Goal: Task Accomplishment & Management: Manage account settings

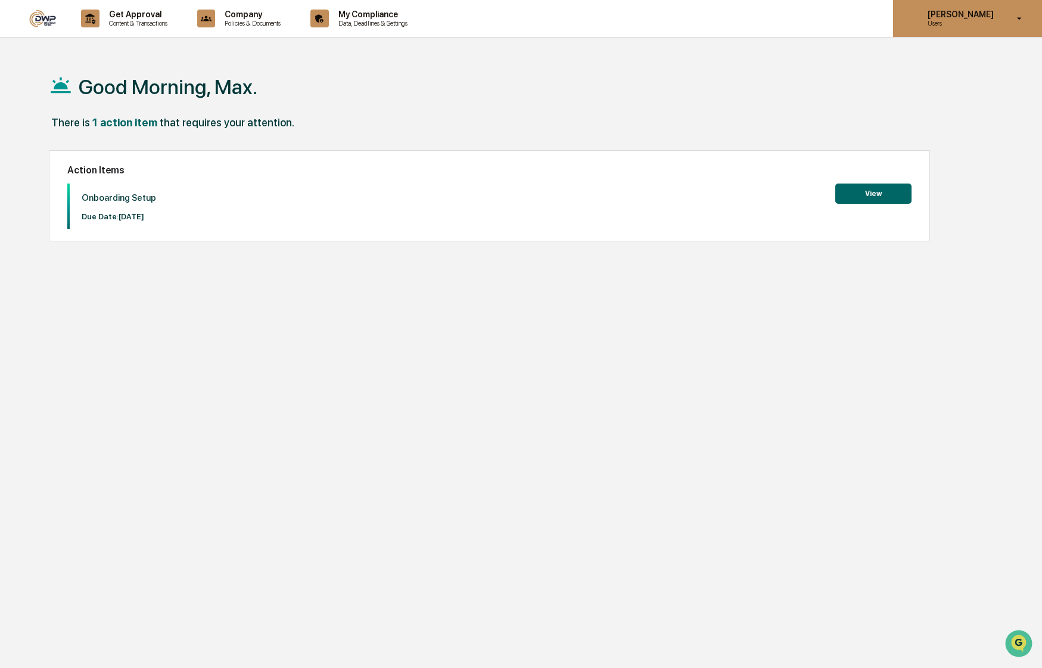
click at [994, 26] on p "Users" at bounding box center [959, 23] width 82 height 8
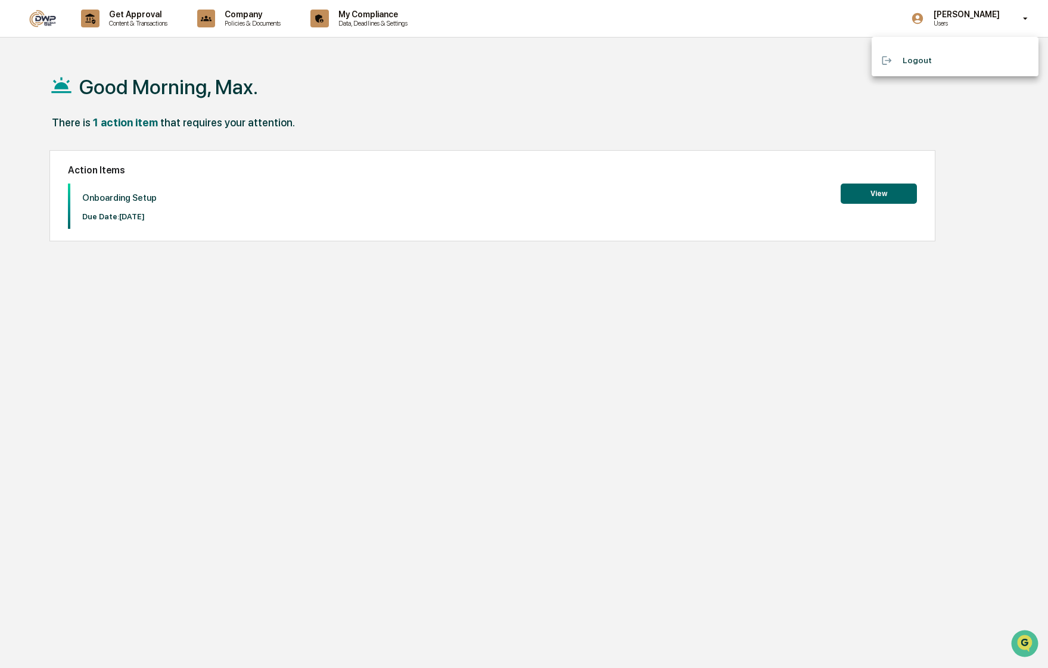
click at [928, 65] on li "Logout" at bounding box center [955, 60] width 167 height 22
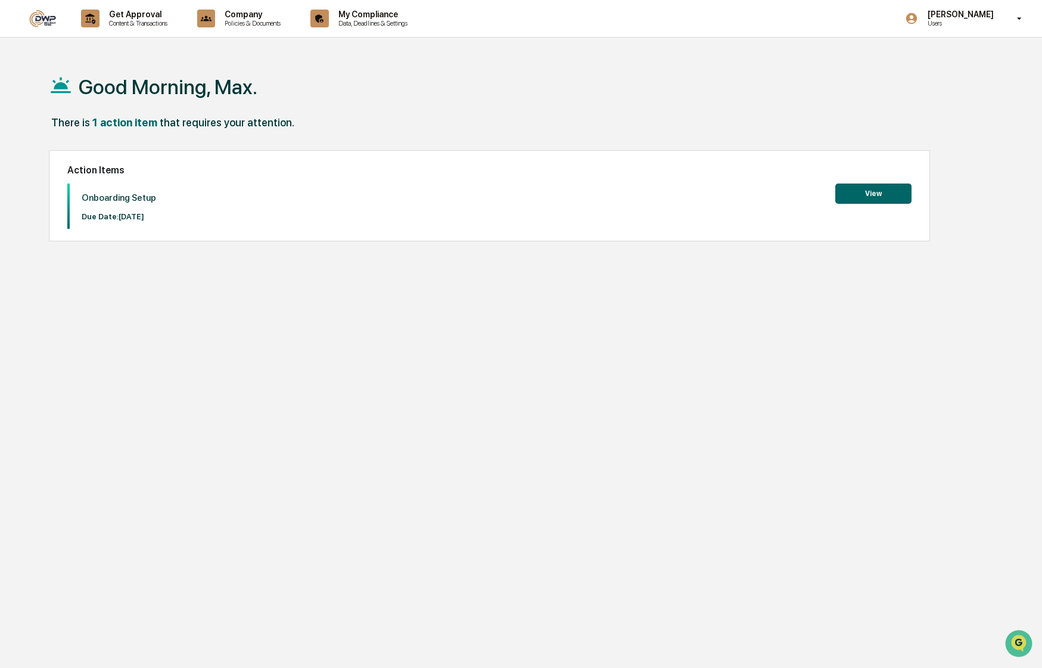
click at [868, 192] on button "View" at bounding box center [873, 194] width 76 height 20
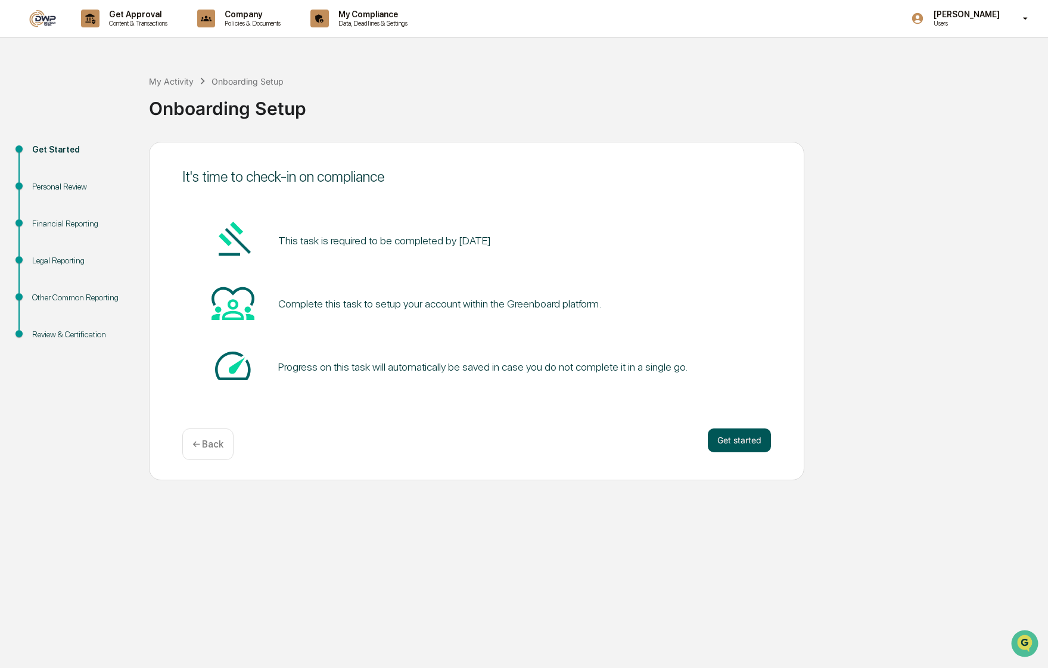
click at [735, 440] on button "Get started" at bounding box center [739, 440] width 63 height 24
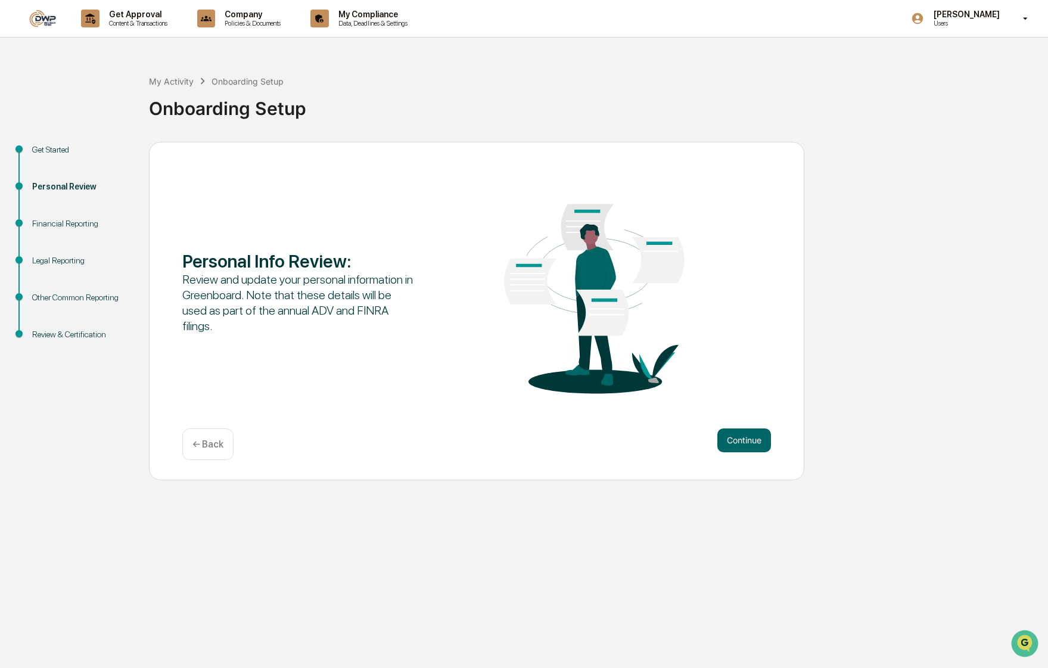
click at [735, 440] on button "Continue" at bounding box center [744, 440] width 54 height 24
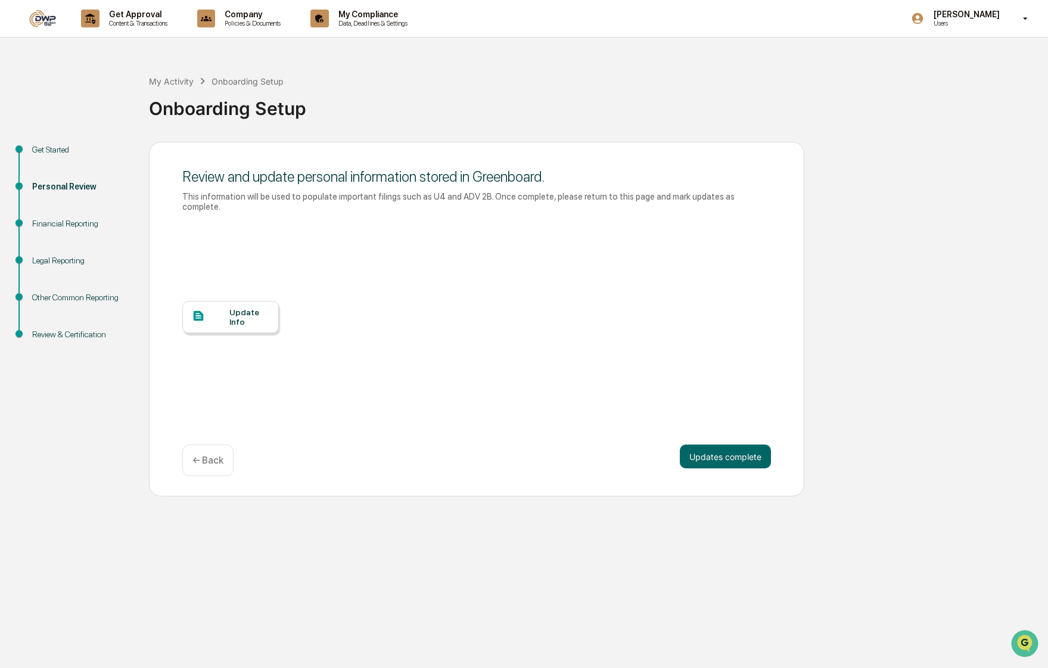
click at [242, 307] on div "Update Info" at bounding box center [249, 316] width 40 height 19
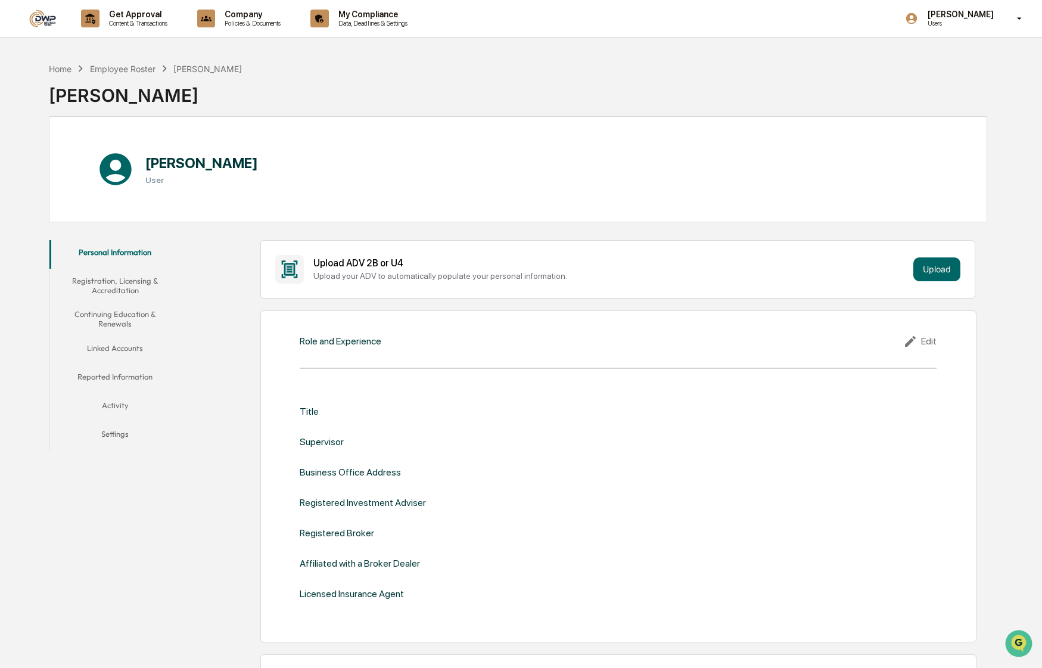
drag, startPoint x: 539, startPoint y: 231, endPoint x: 539, endPoint y: 224, distance: 7.1
click at [108, 288] on button "Registration, Licensing & Accreditation" at bounding box center [114, 286] width 130 height 34
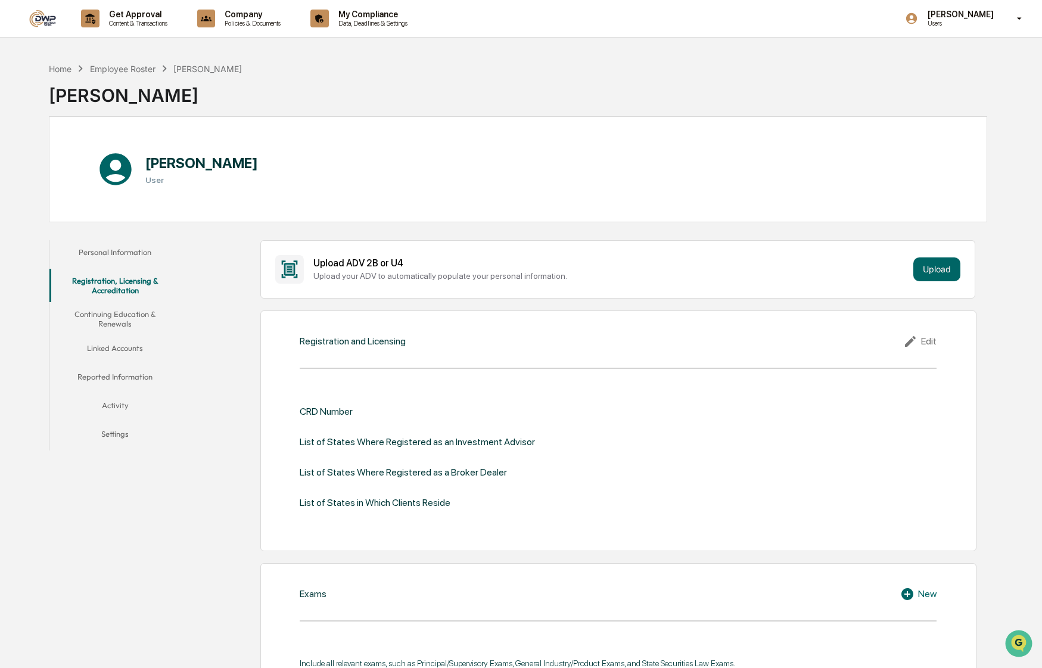
click at [117, 306] on button "Continuing Education & Renewals" at bounding box center [114, 319] width 130 height 34
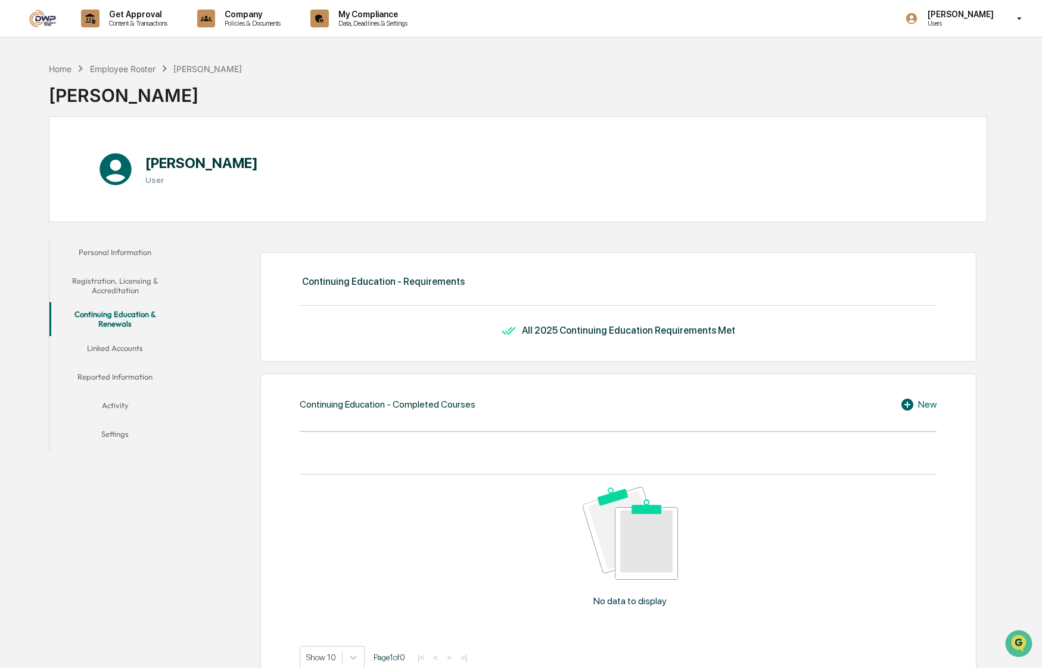
click at [119, 355] on button "Linked Accounts" at bounding box center [114, 350] width 130 height 29
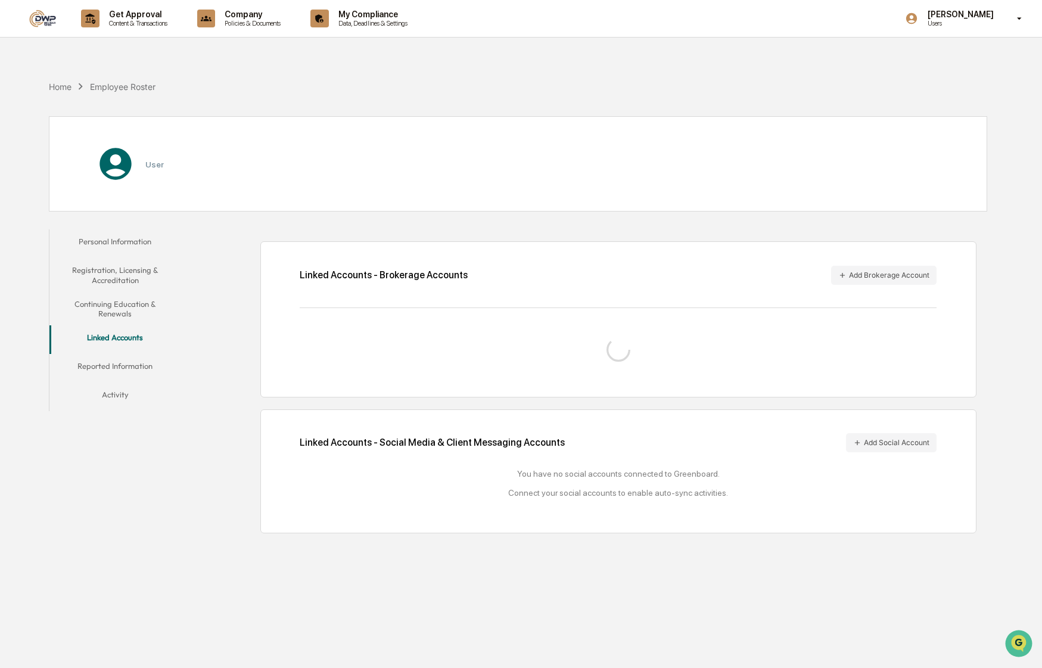
click at [119, 372] on button "Reported Information" at bounding box center [114, 368] width 130 height 29
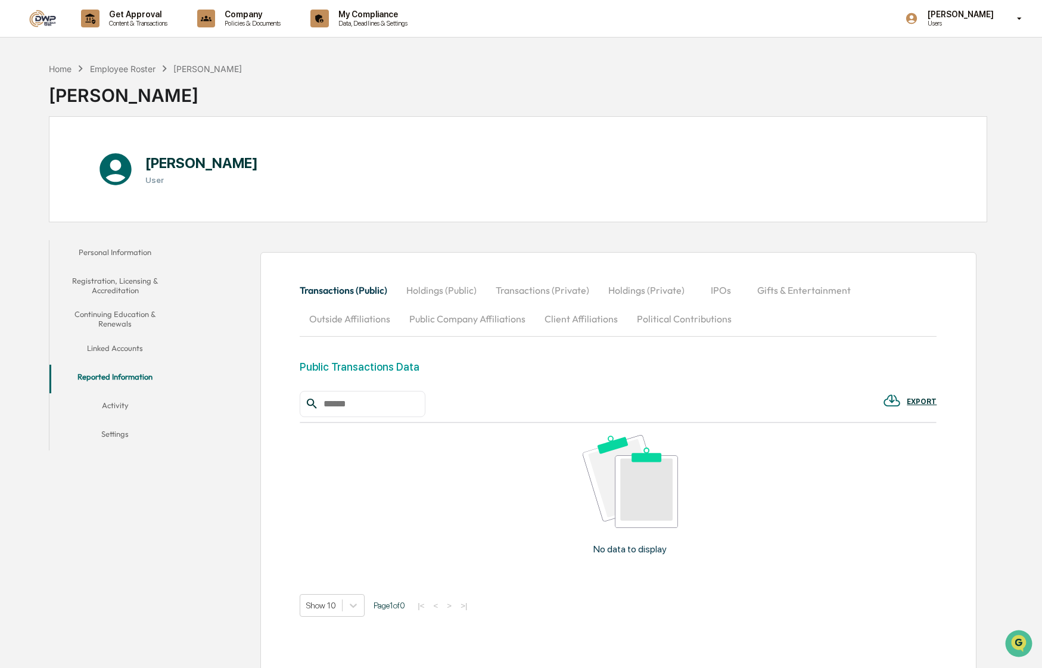
click at [117, 407] on button "Activity" at bounding box center [114, 407] width 130 height 29
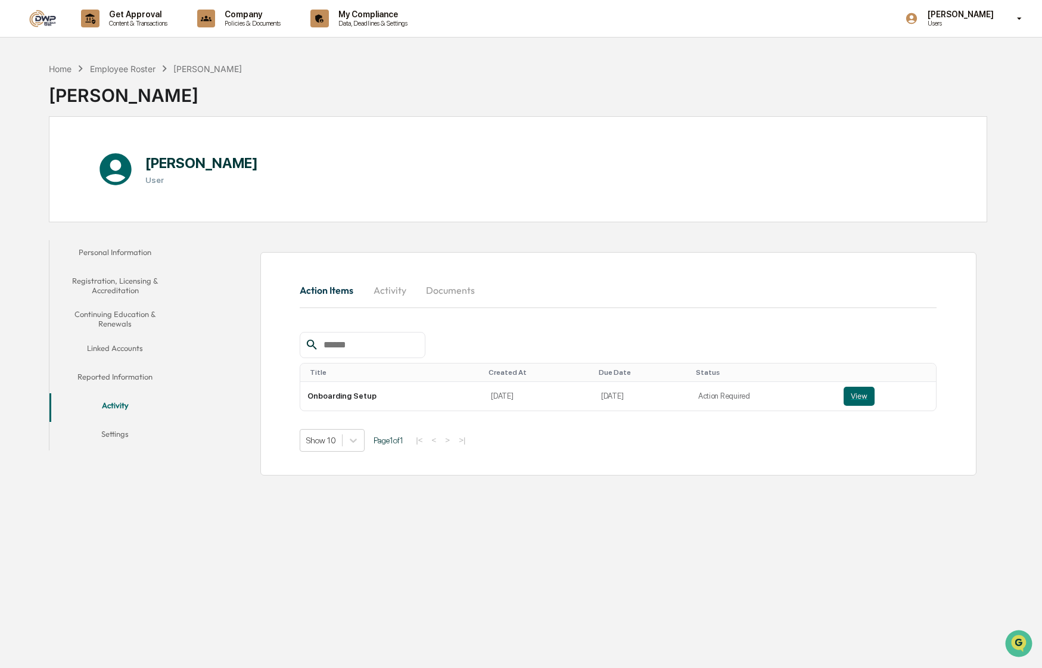
click at [116, 297] on button "Registration, Licensing & Accreditation" at bounding box center [114, 286] width 130 height 34
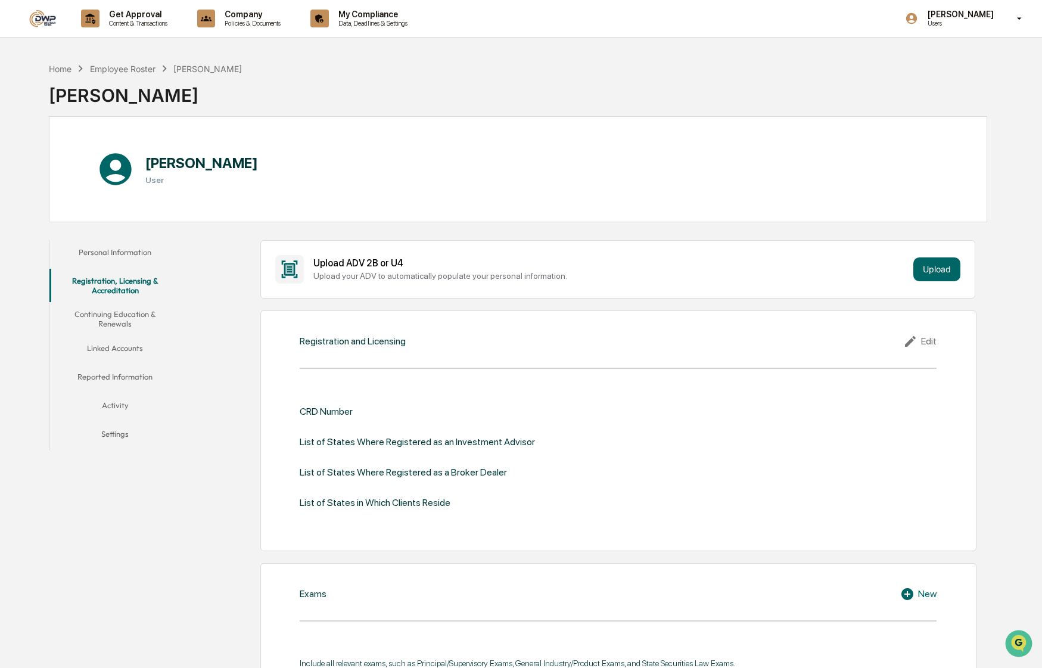
click at [116, 245] on button "Personal Information" at bounding box center [114, 254] width 130 height 29
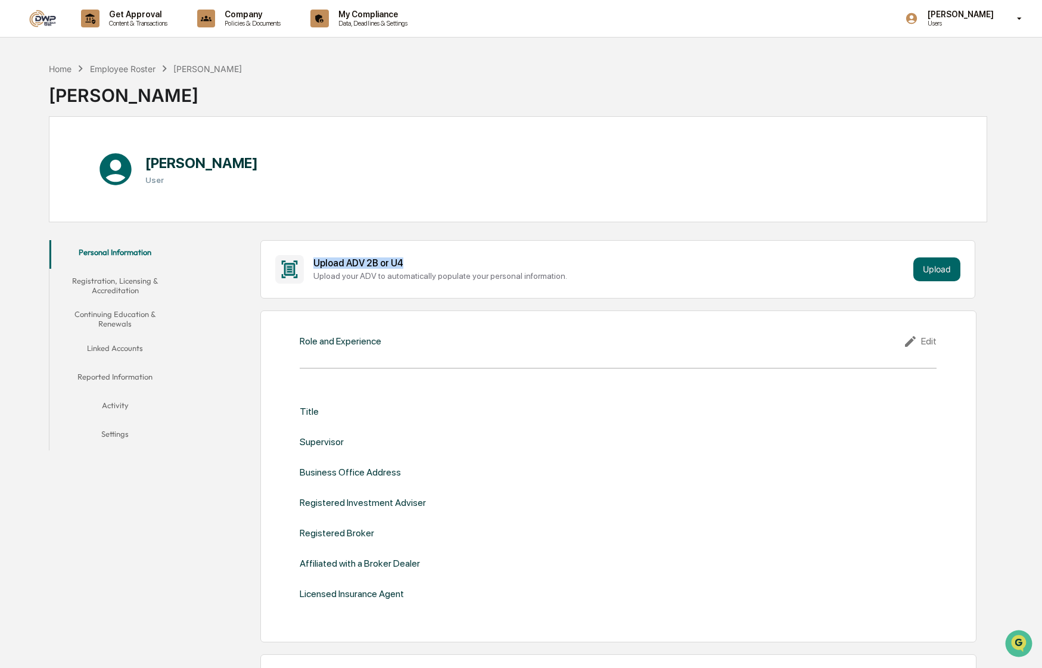
drag, startPoint x: 425, startPoint y: 266, endPoint x: 314, endPoint y: 265, distance: 111.4
click at [314, 265] on div "Upload ADV 2B or U4" at bounding box center [610, 262] width 595 height 11
copy div "Upload ADV 2B or U4"
click at [991, 17] on p "[PERSON_NAME]" at bounding box center [959, 15] width 82 height 10
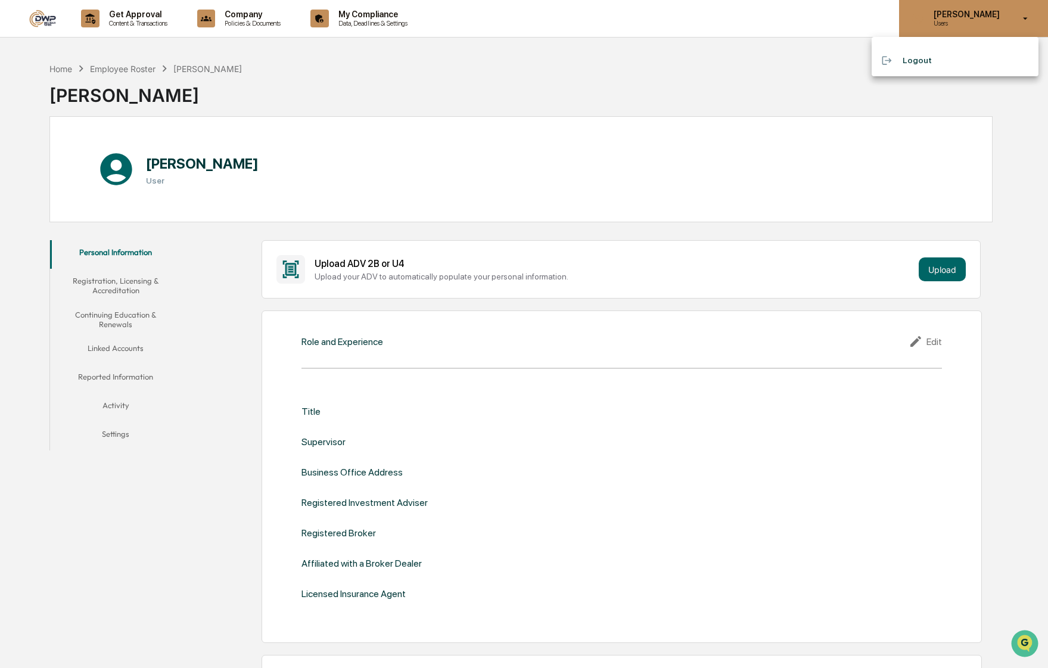
click at [991, 17] on div at bounding box center [524, 334] width 1048 height 668
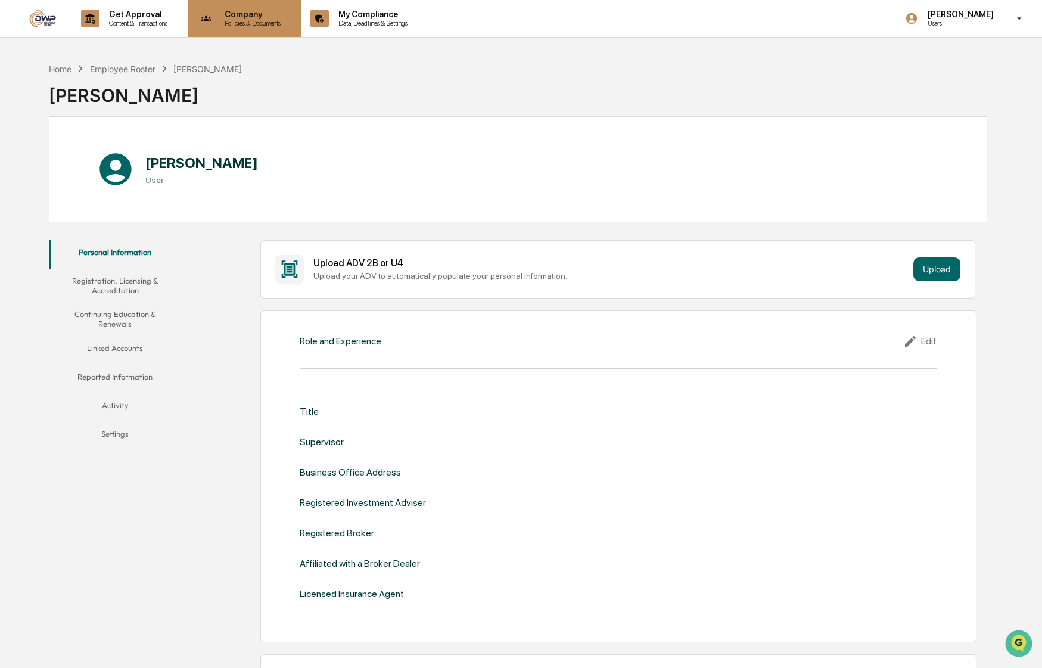
click at [262, 16] on p "Company" at bounding box center [250, 15] width 71 height 10
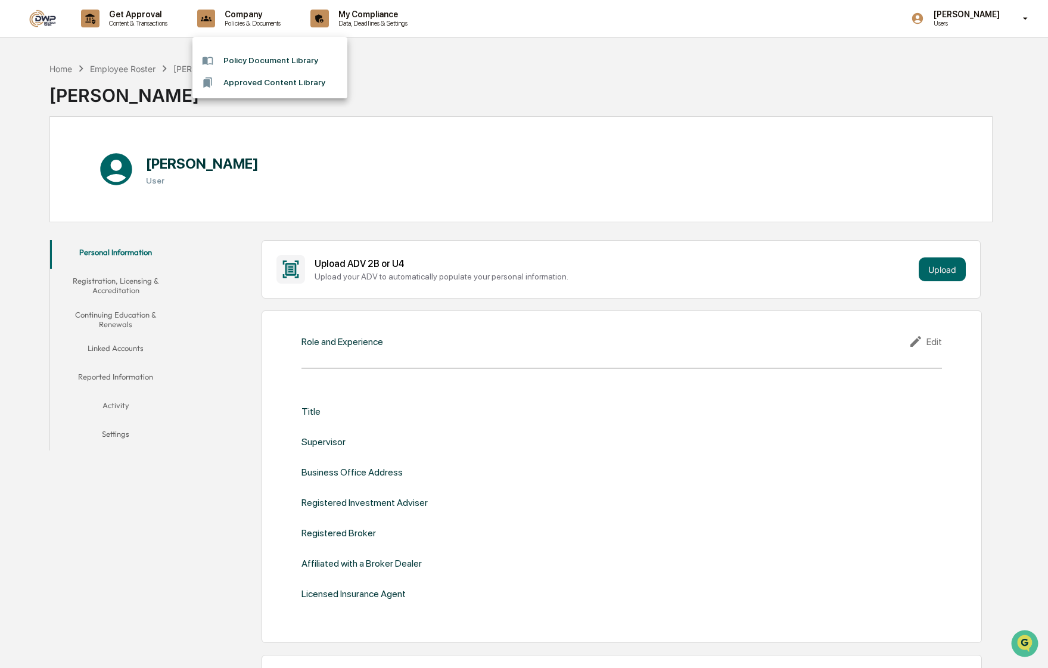
click at [383, 20] on div at bounding box center [524, 334] width 1048 height 668
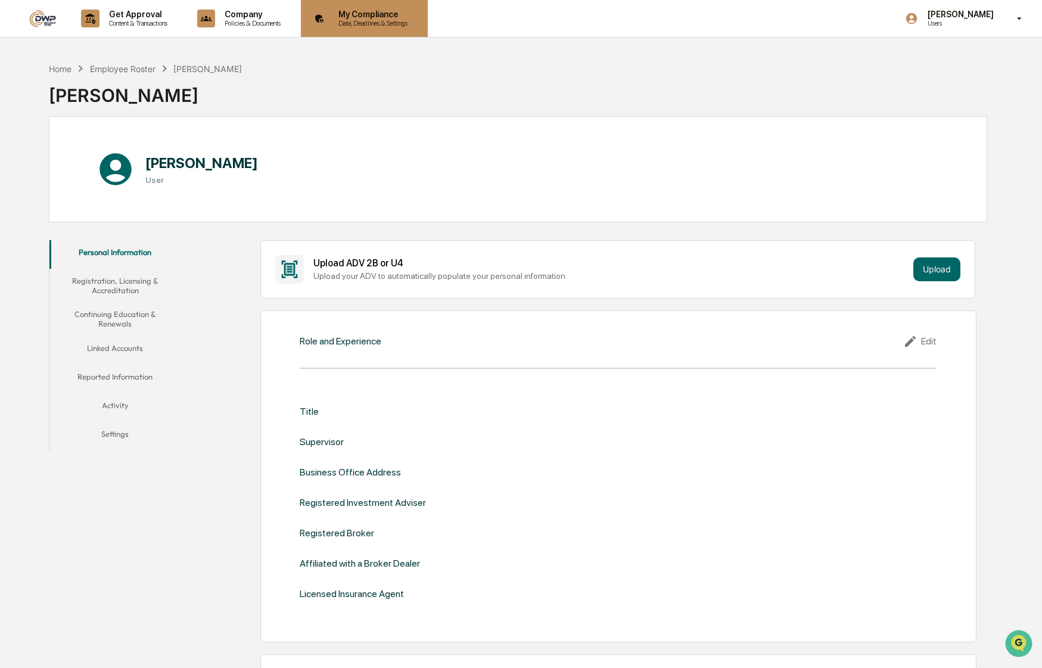
click at [405, 17] on p "My Compliance" at bounding box center [371, 15] width 85 height 10
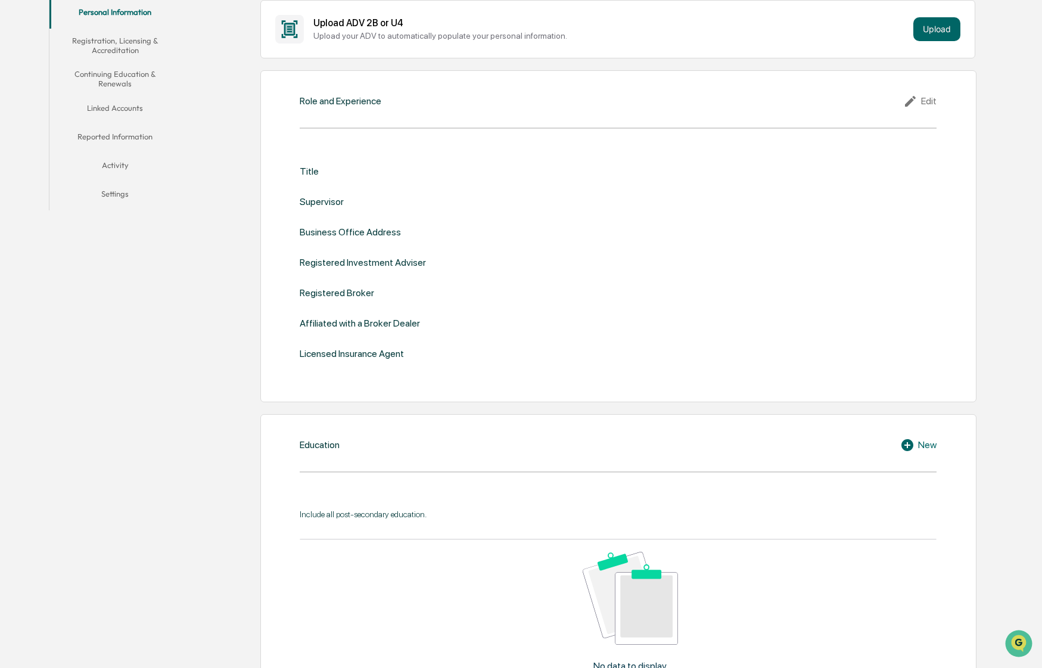
scroll to position [238, 0]
click at [922, 102] on div "Edit" at bounding box center [919, 103] width 33 height 14
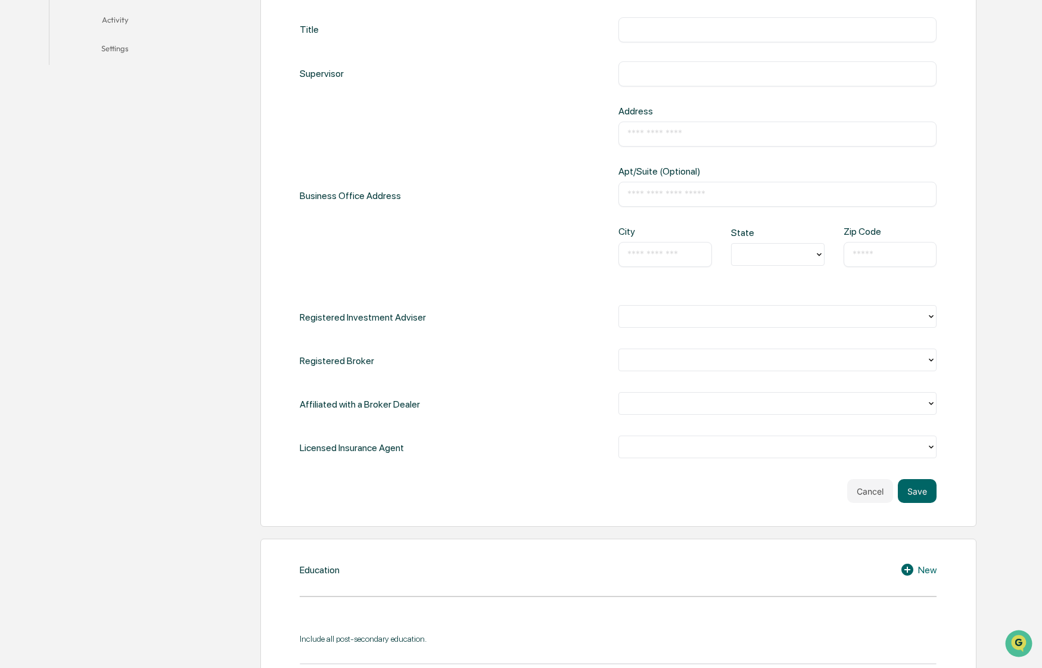
scroll to position [417, 0]
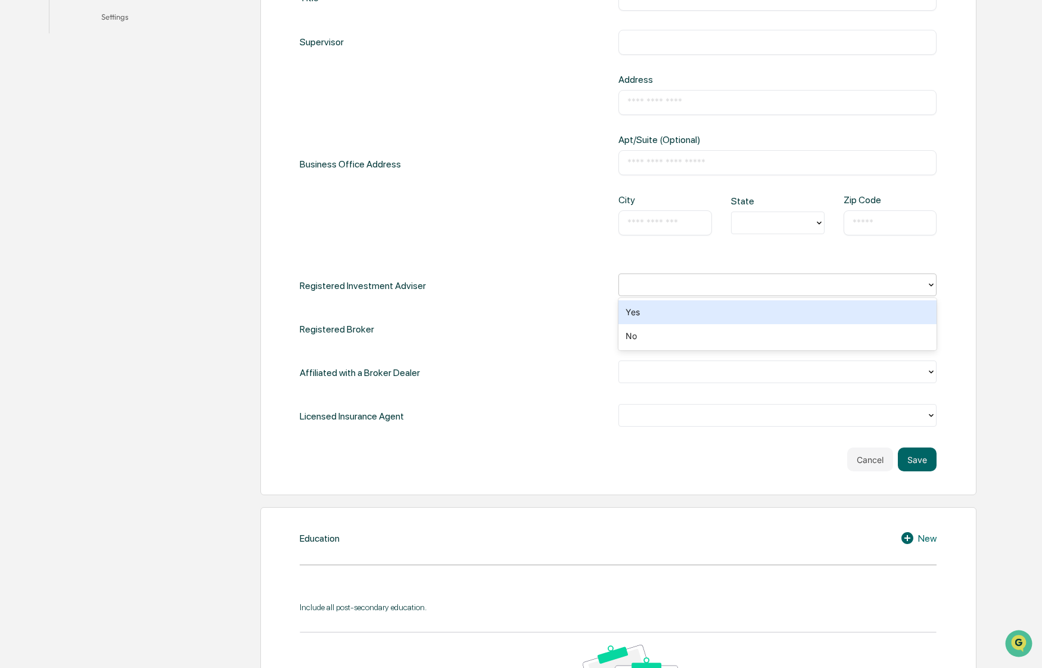
click at [686, 290] on div at bounding box center [773, 285] width 296 height 14
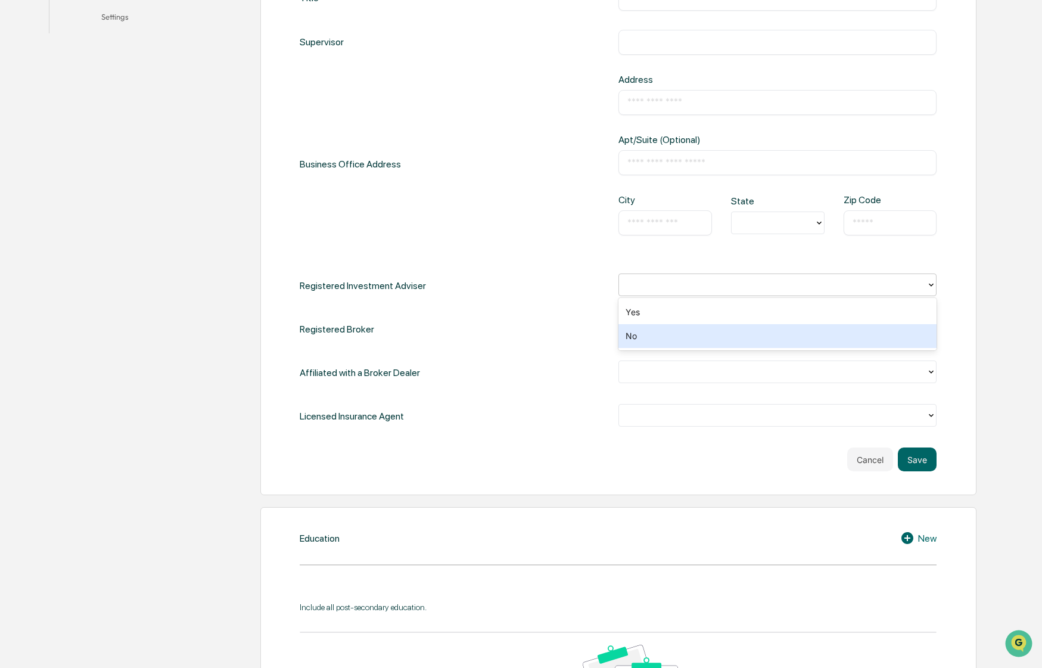
click at [661, 329] on div "No" at bounding box center [777, 336] width 319 height 24
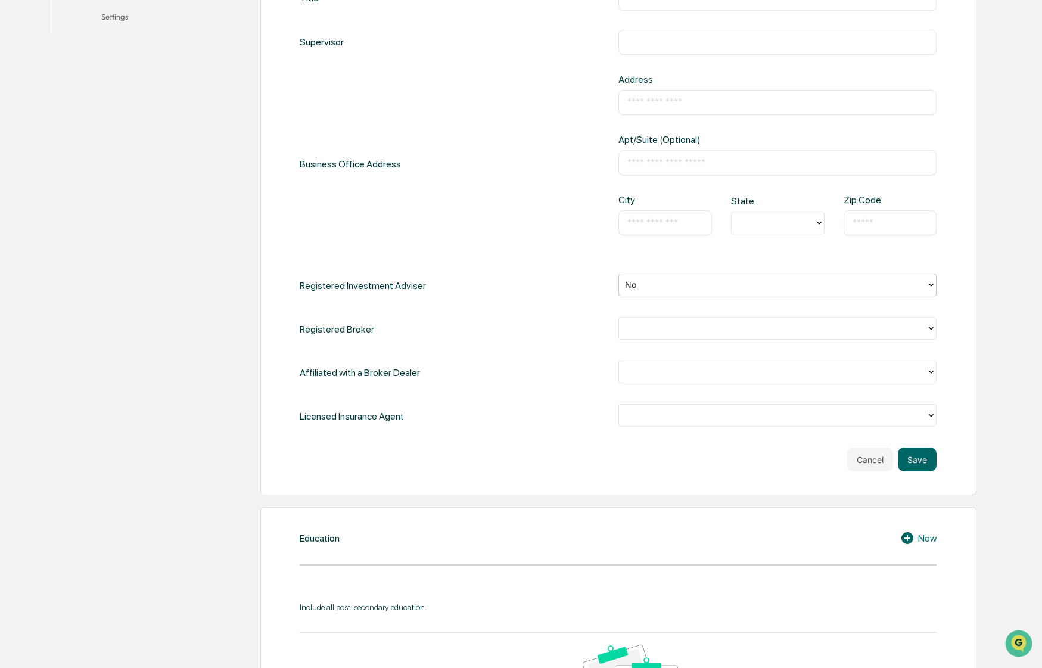
click at [664, 325] on div at bounding box center [773, 329] width 296 height 14
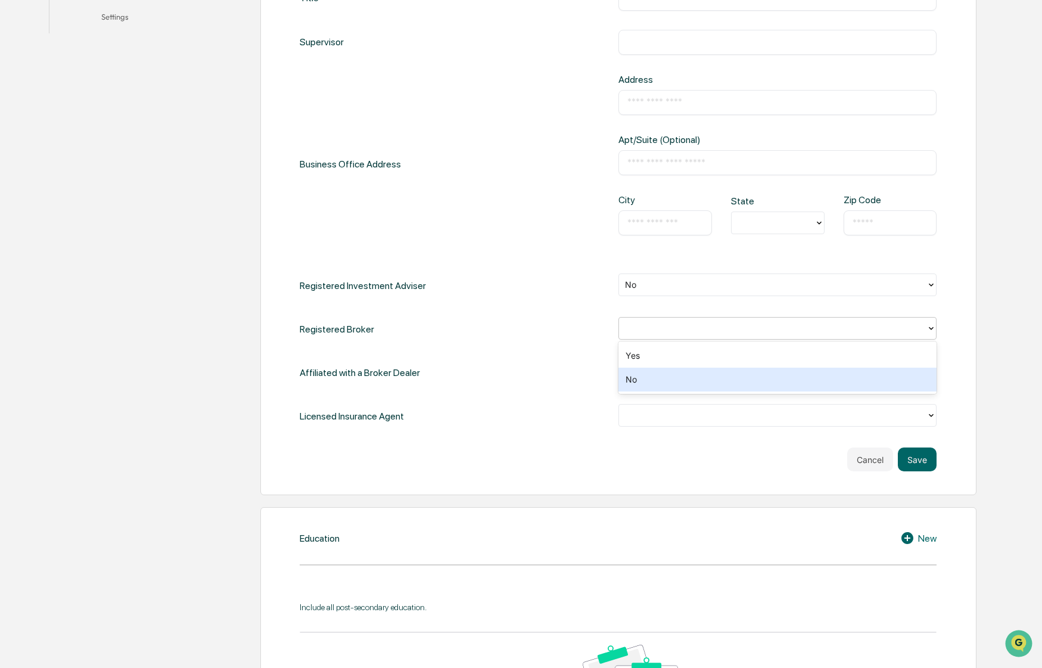
click at [655, 371] on div "No" at bounding box center [777, 380] width 319 height 24
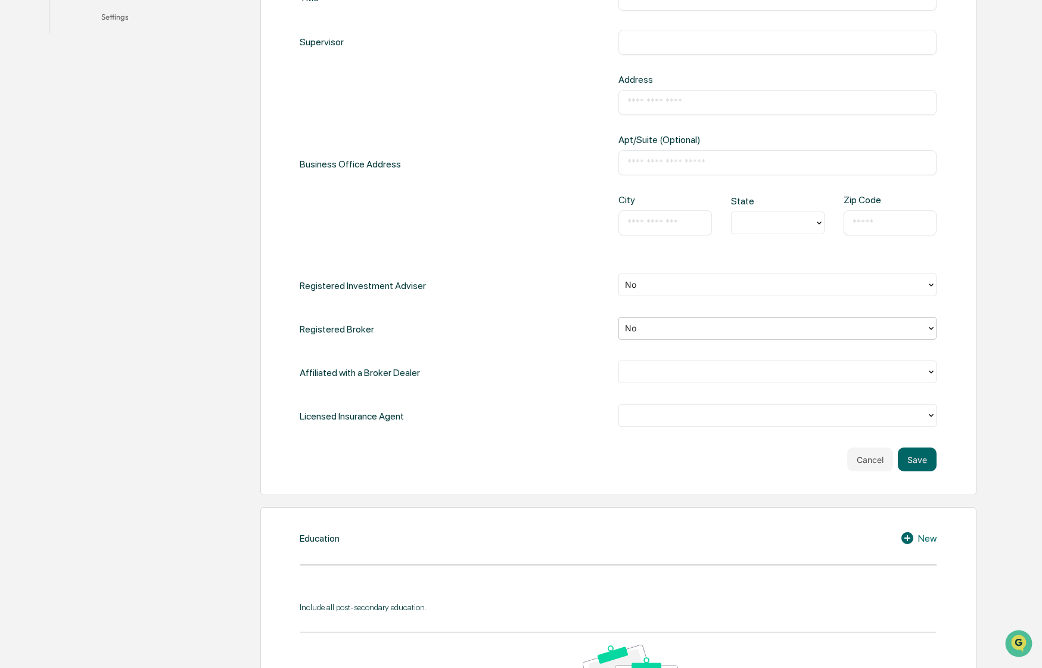
click at [662, 369] on div at bounding box center [773, 372] width 296 height 14
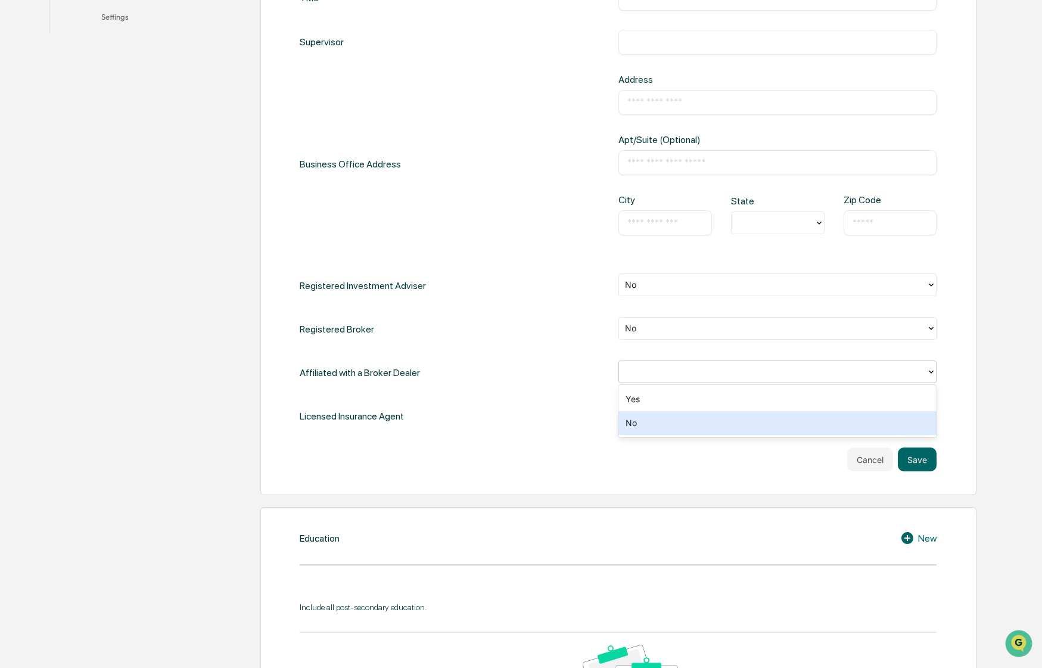
click at [652, 421] on div "No" at bounding box center [777, 423] width 319 height 24
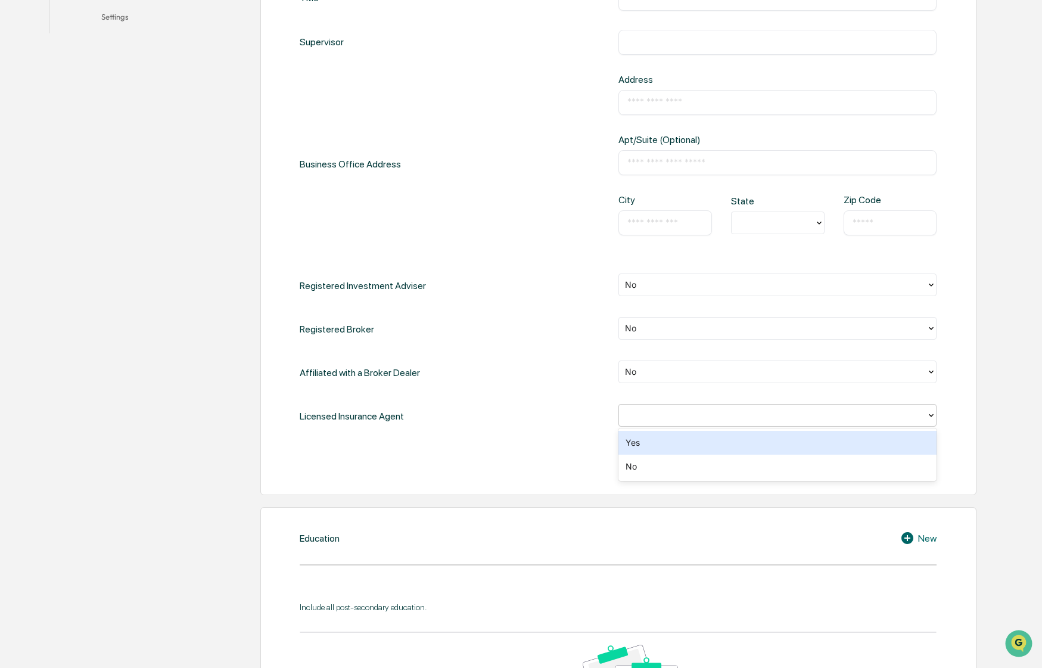
click at [652, 421] on div at bounding box center [773, 416] width 296 height 14
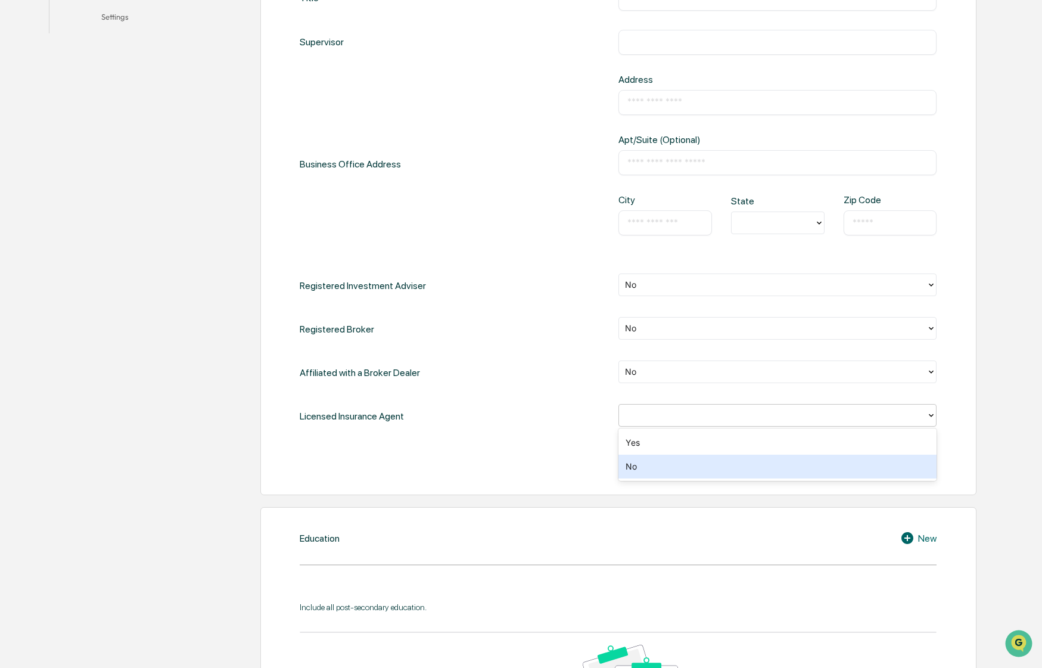
click at [649, 465] on div "No" at bounding box center [777, 467] width 319 height 24
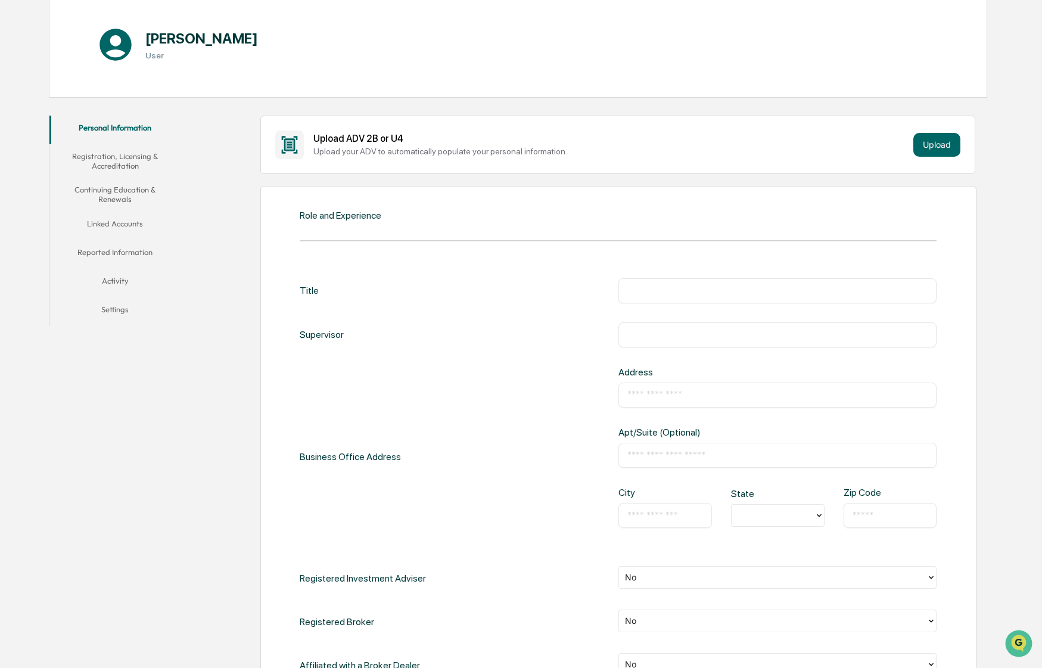
scroll to position [119, 0]
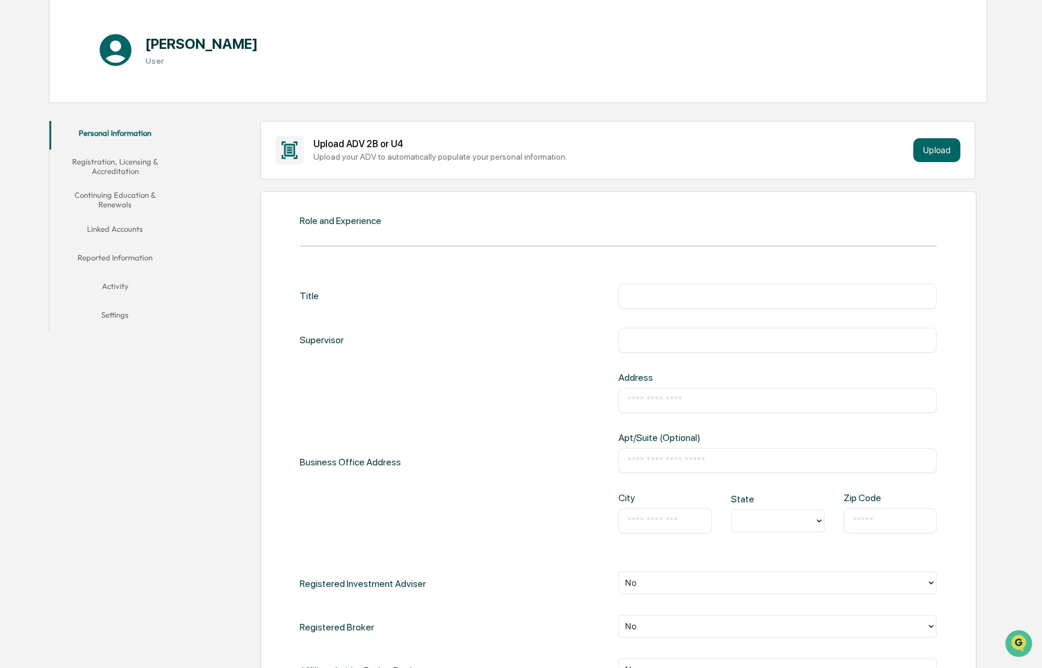
click at [665, 300] on input "text" at bounding box center [777, 296] width 301 height 12
type input "*****"
type input "***"
type input "**********"
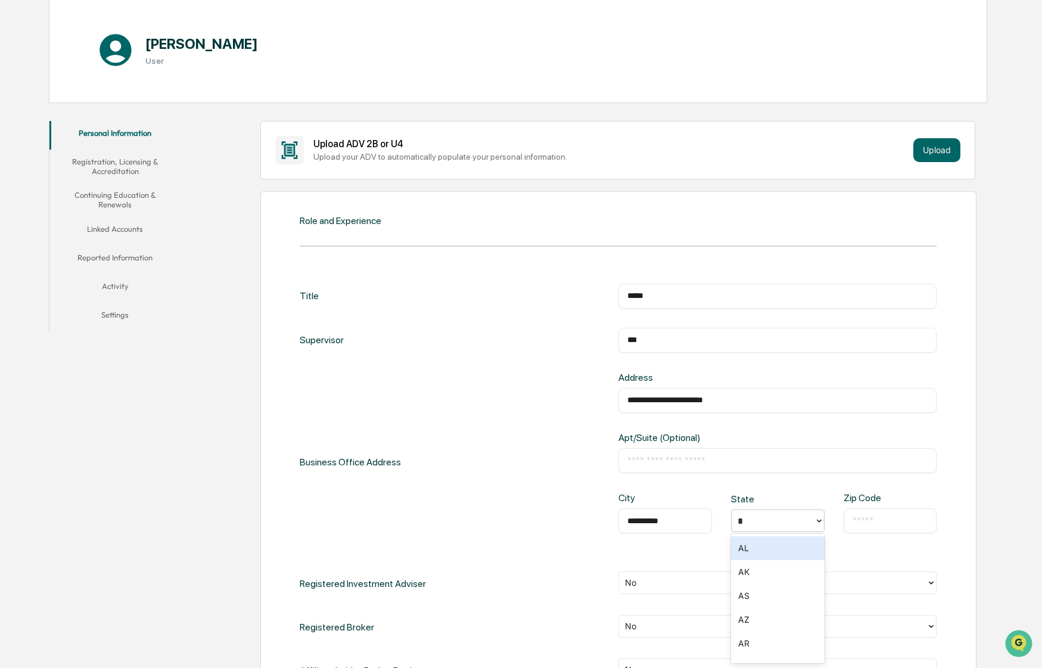
type input "**"
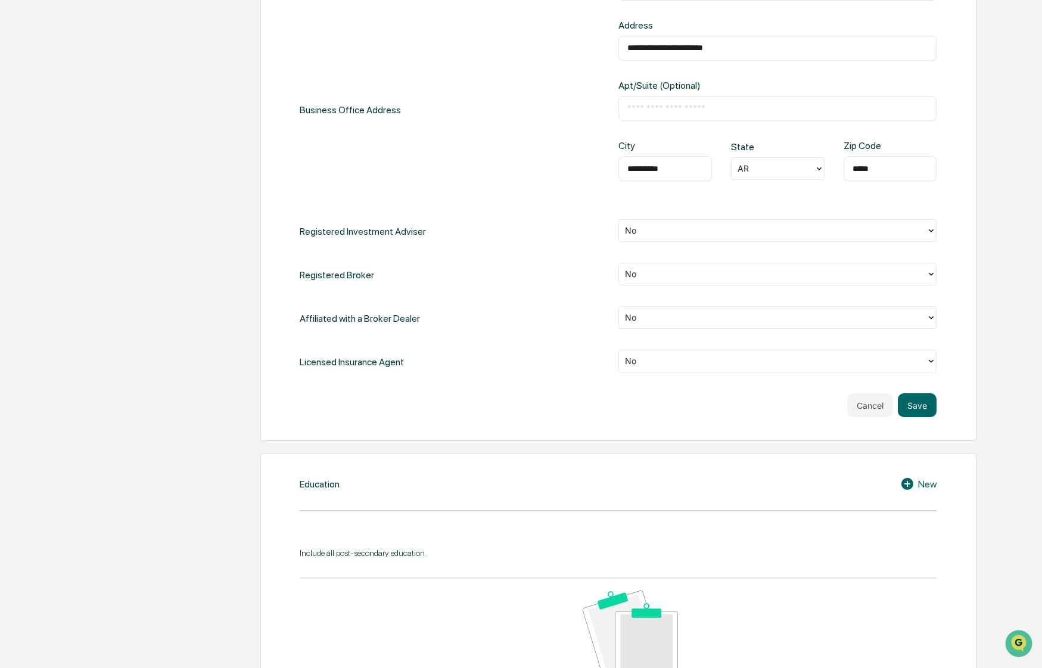
scroll to position [477, 0]
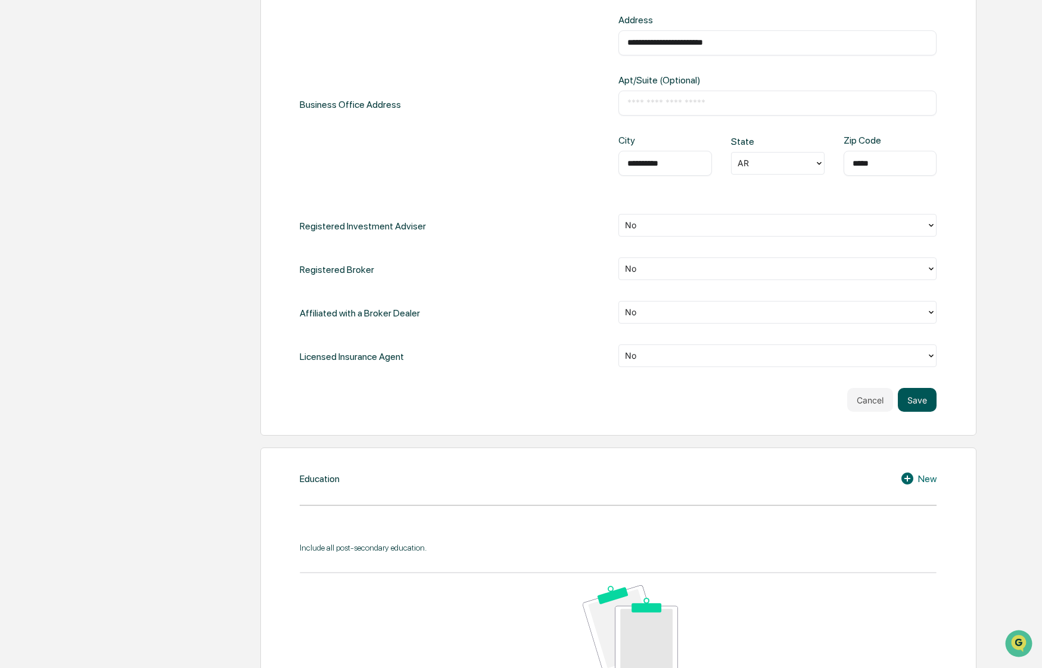
type input "*****"
click at [931, 403] on button "Save" at bounding box center [917, 400] width 39 height 24
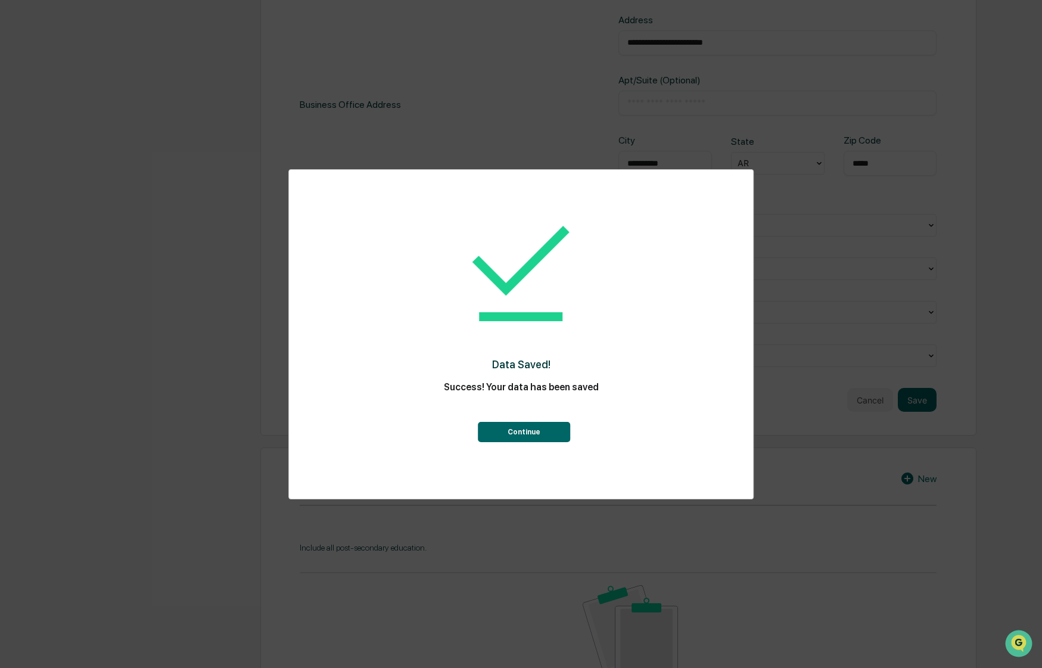
click at [515, 424] on button "Continue" at bounding box center [524, 432] width 92 height 20
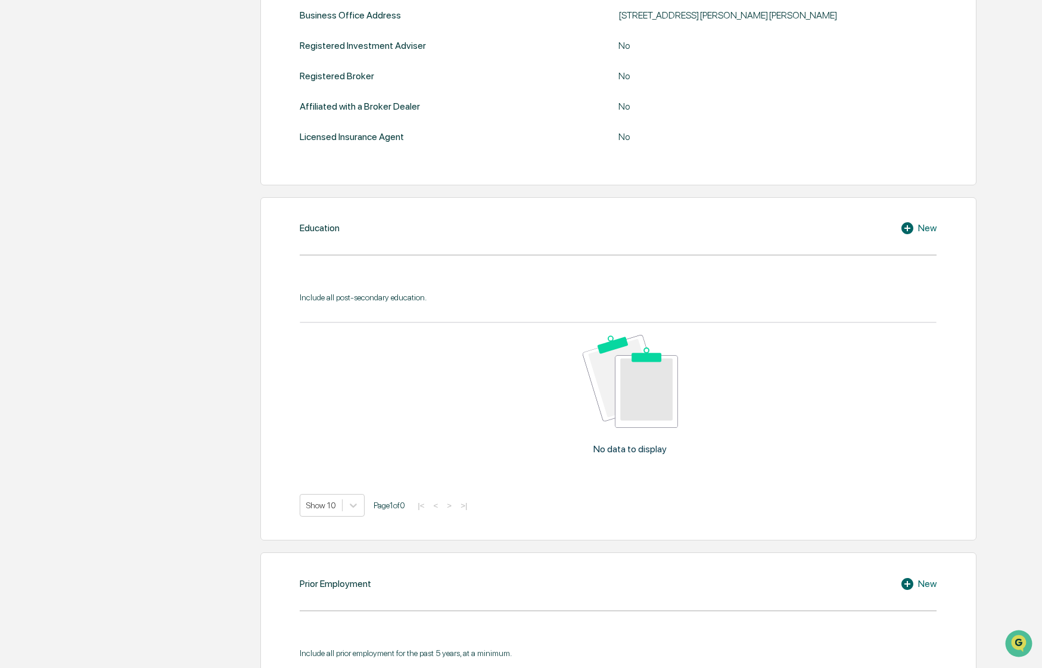
scroll to position [452, 0]
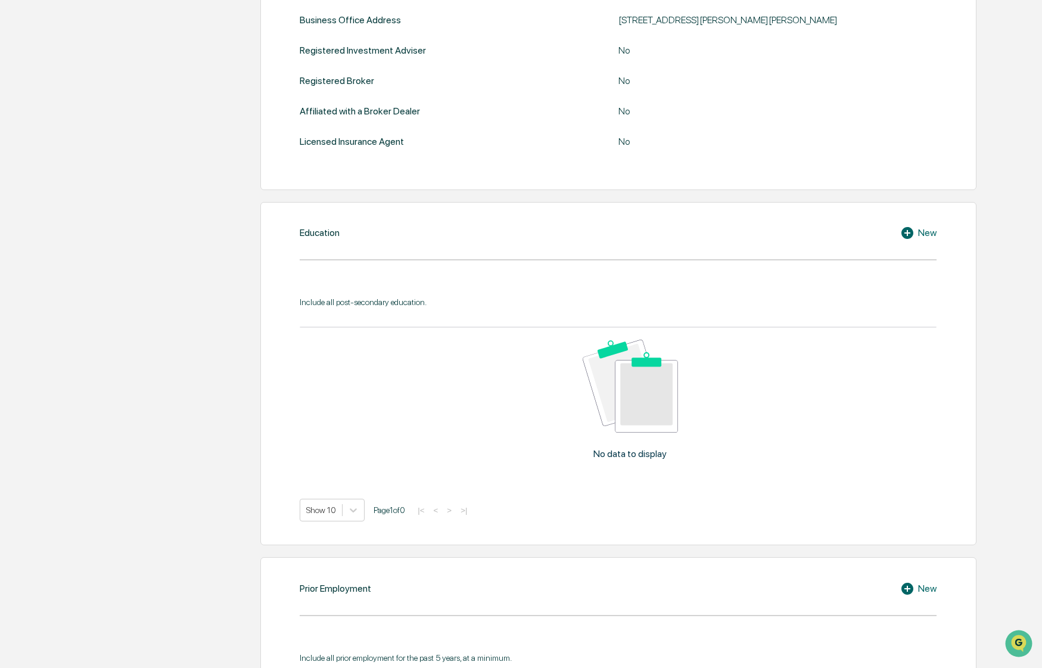
click at [917, 232] on icon at bounding box center [909, 233] width 18 height 14
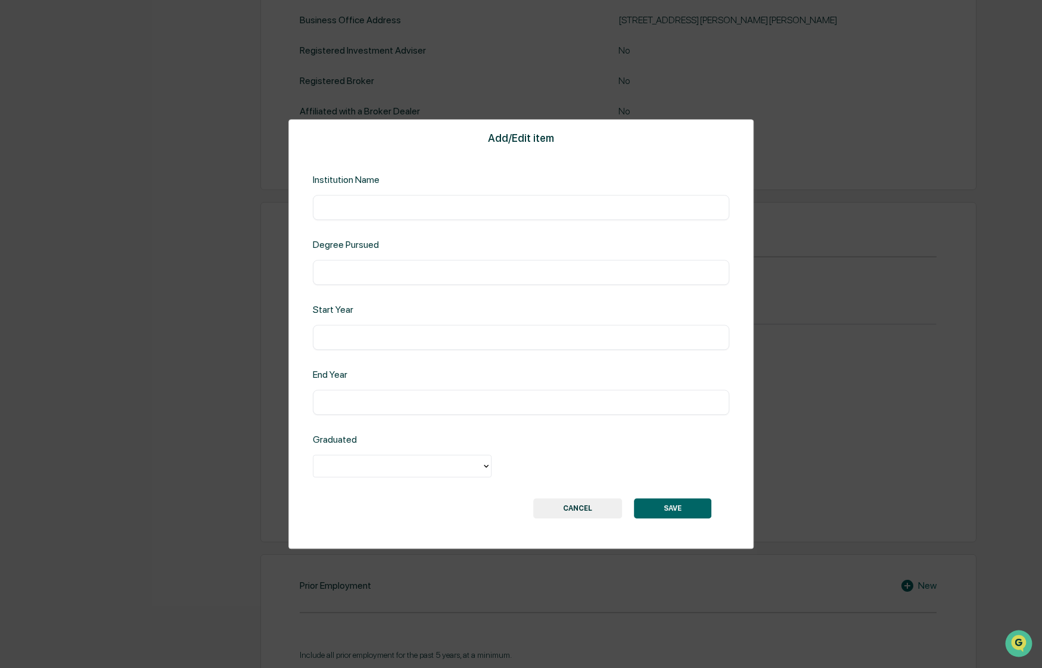
click at [454, 208] on input "text" at bounding box center [521, 207] width 399 height 12
type input "**********"
type input "*"
type input "***"
click at [663, 514] on button "SAVE" at bounding box center [672, 508] width 77 height 20
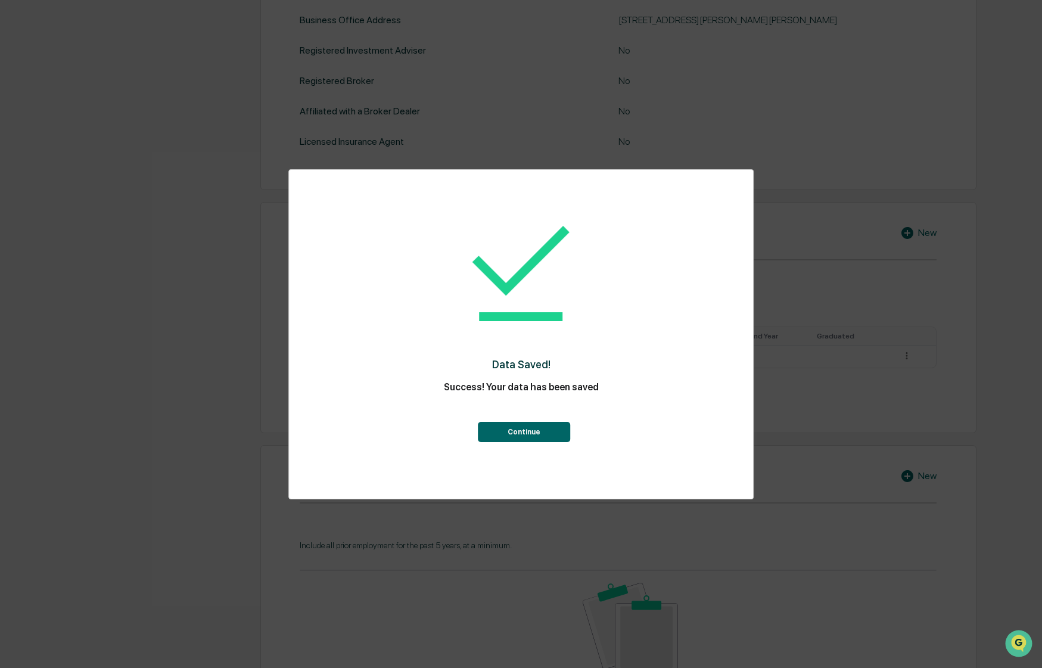
click at [509, 439] on button "Continue" at bounding box center [524, 432] width 92 height 20
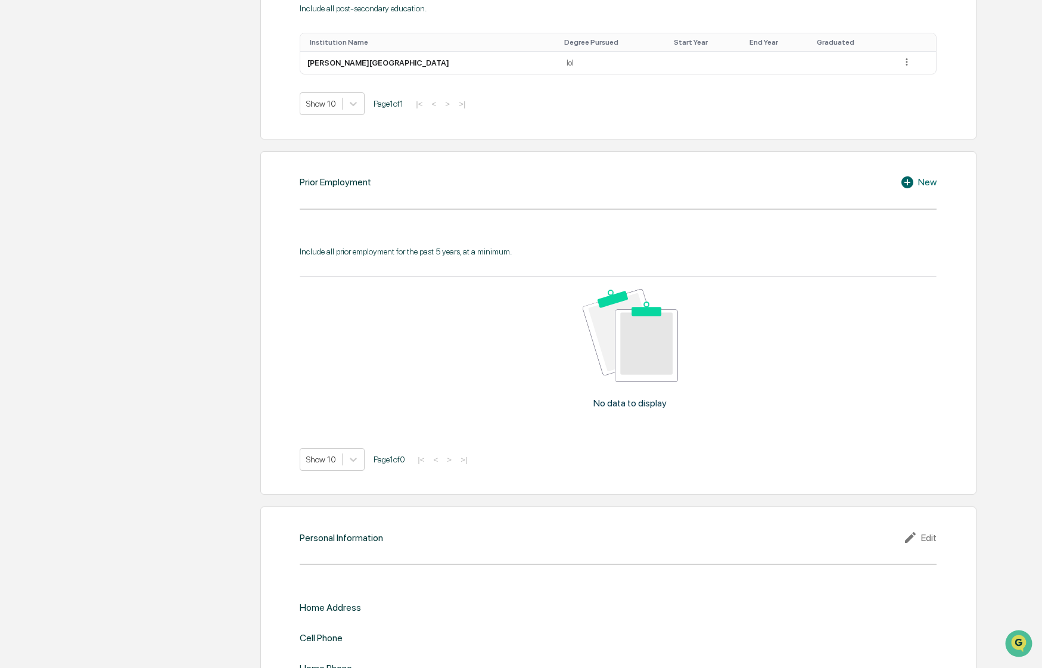
scroll to position [750, 0]
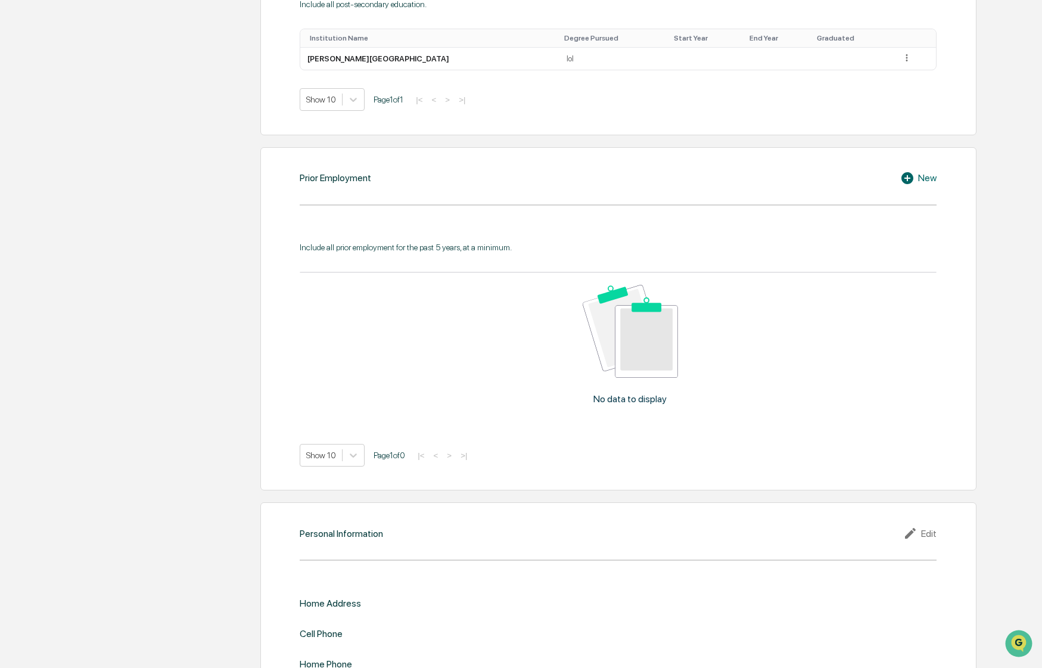
click at [928, 182] on div "New" at bounding box center [918, 178] width 36 height 14
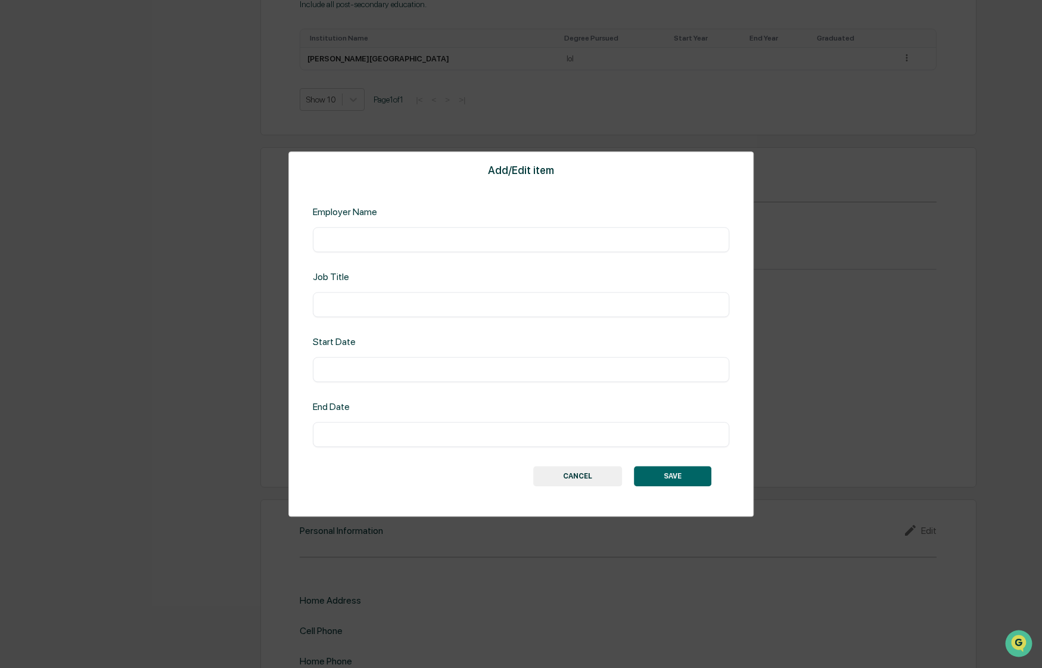
click at [421, 247] on div "​" at bounding box center [521, 239] width 417 height 25
click at [424, 242] on input "text" at bounding box center [521, 240] width 399 height 12
click at [424, 241] on input "text" at bounding box center [521, 240] width 399 height 12
type input "**********"
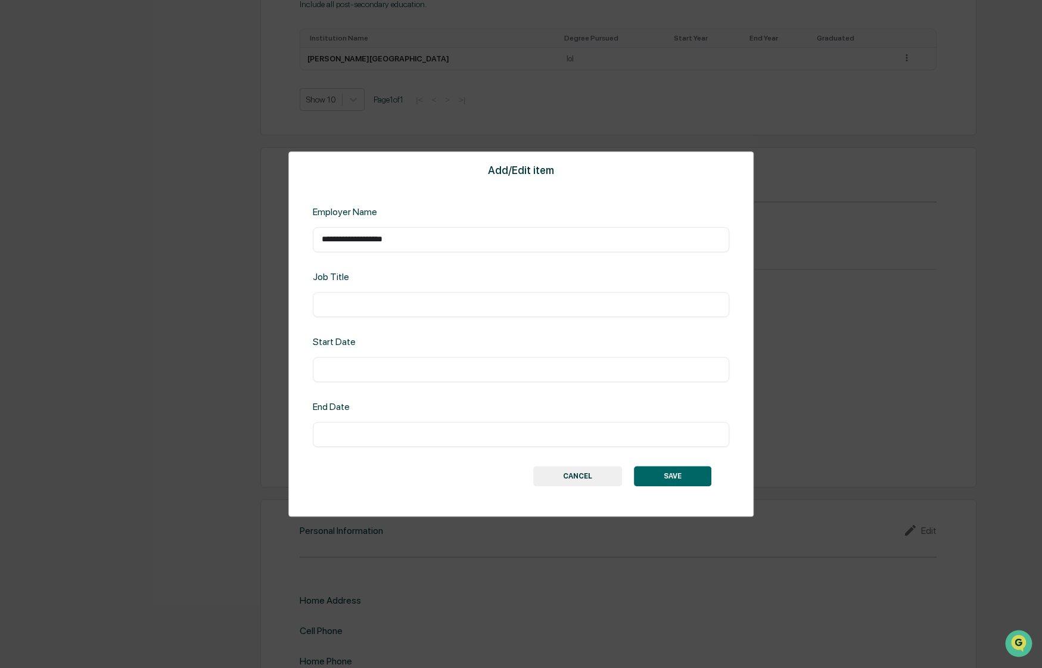
click at [676, 486] on button "SAVE" at bounding box center [672, 476] width 77 height 20
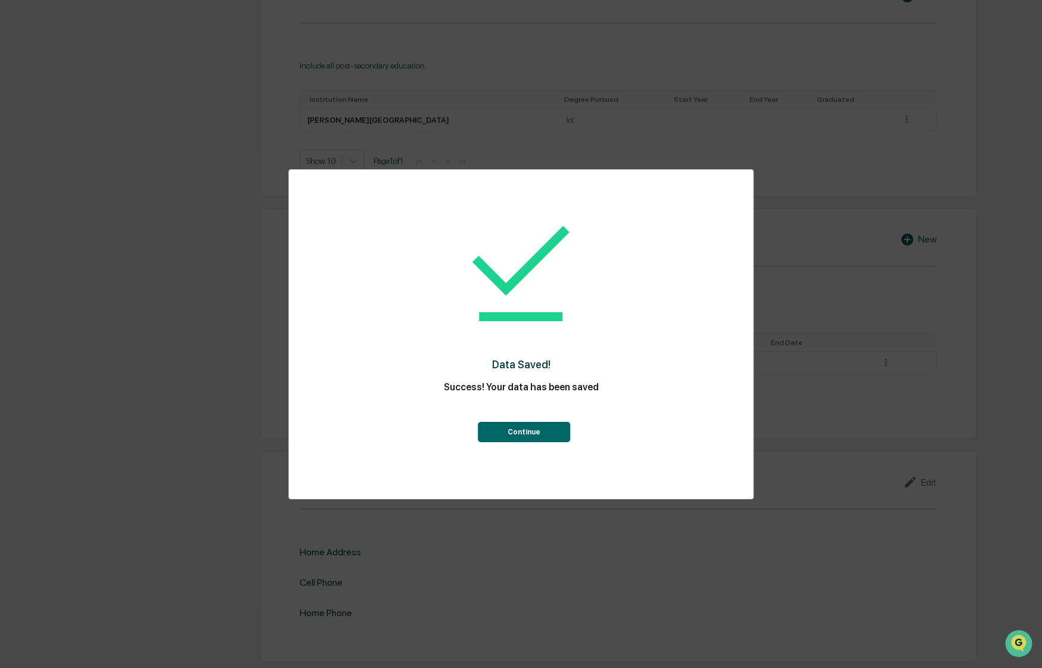
click at [541, 434] on button "Continue" at bounding box center [524, 432] width 92 height 20
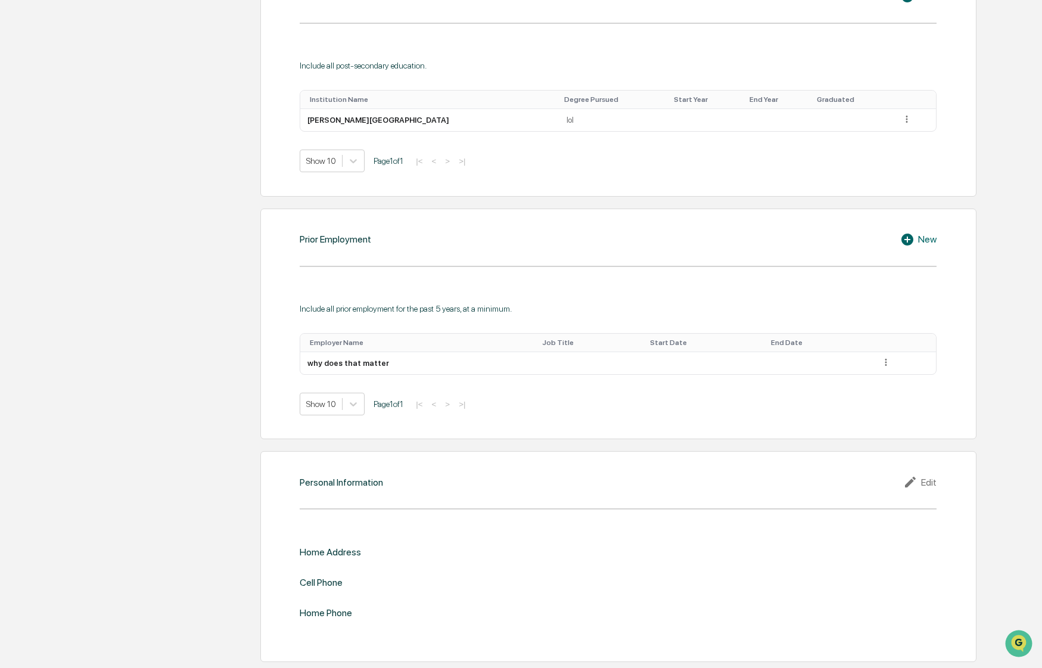
click at [927, 478] on div "Edit" at bounding box center [919, 482] width 33 height 14
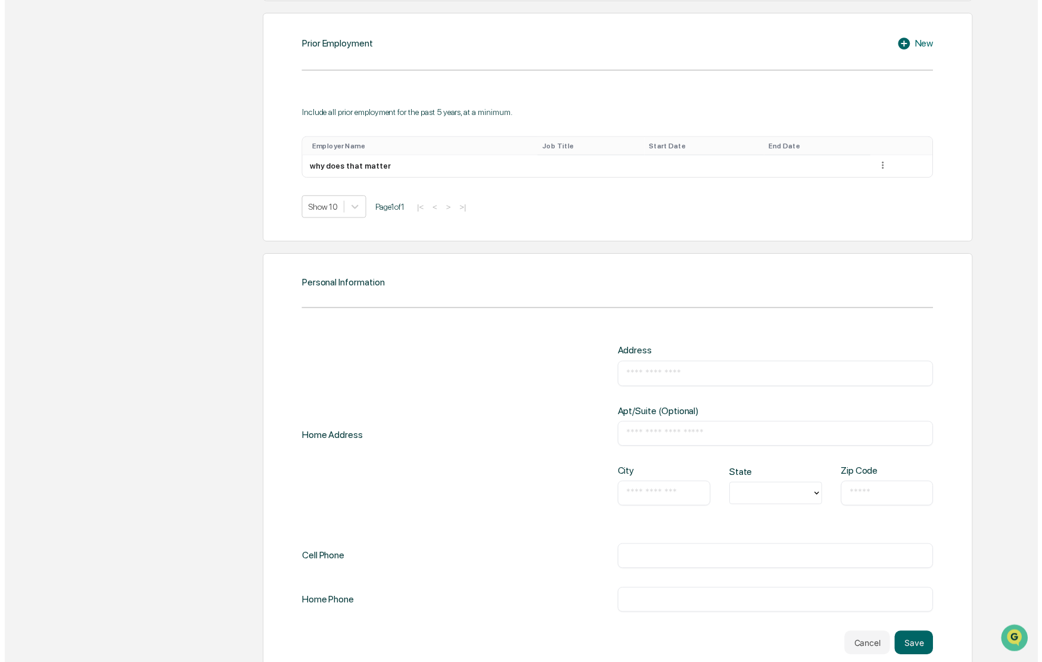
scroll to position [906, 0]
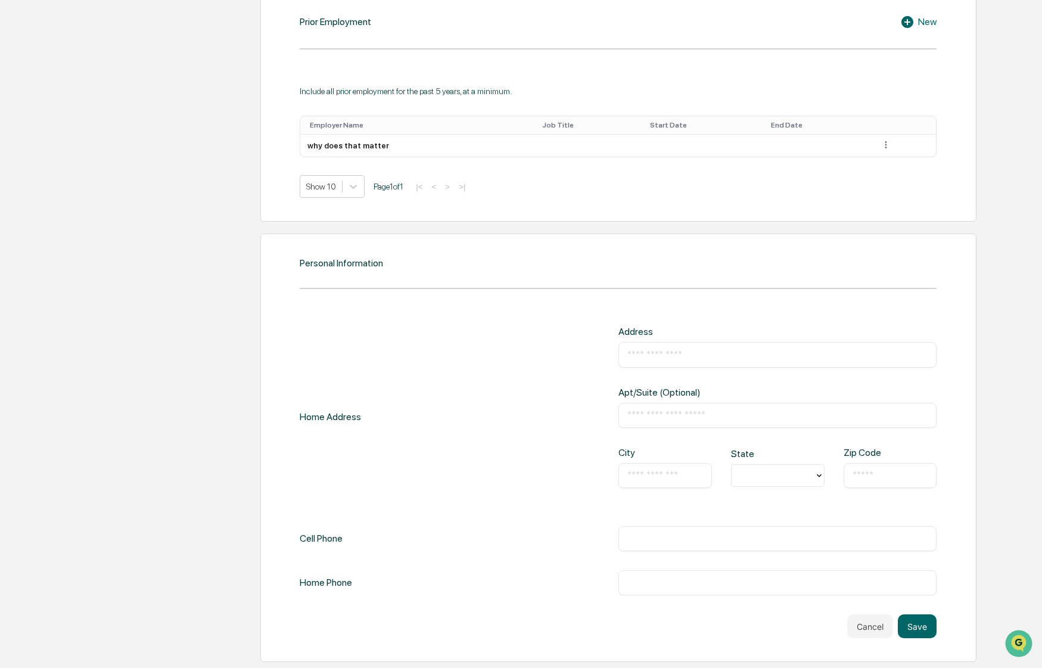
click at [679, 363] on div "​" at bounding box center [777, 354] width 319 height 25
click at [677, 357] on input "text" at bounding box center [777, 355] width 301 height 12
type input "********"
click at [681, 542] on input "text" at bounding box center [777, 539] width 301 height 12
type input "**********"
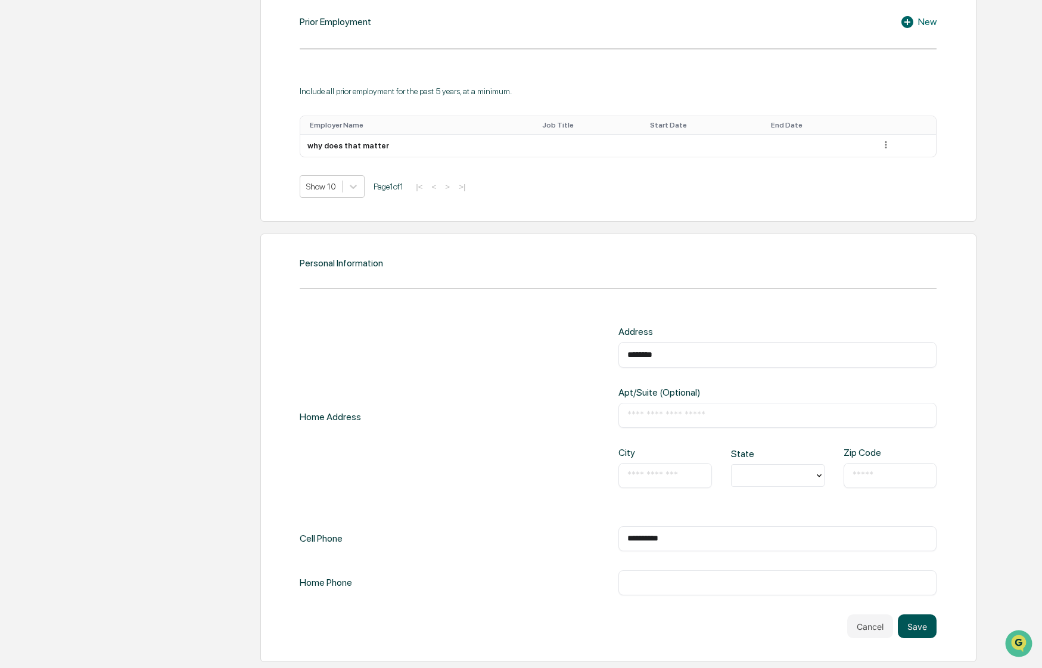
click at [921, 630] on button "Save" at bounding box center [917, 626] width 39 height 24
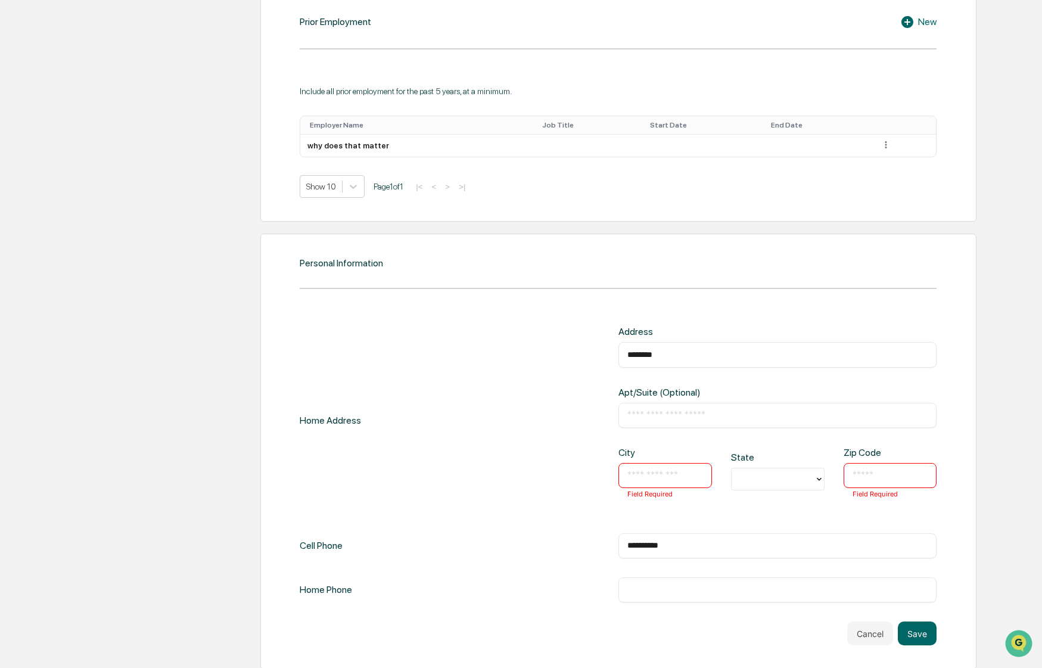
click at [674, 478] on input "text" at bounding box center [665, 475] width 76 height 12
type input "**********"
type input "*****"
click at [655, 419] on div "​" at bounding box center [777, 415] width 319 height 25
click at [652, 416] on input "text" at bounding box center [777, 415] width 301 height 12
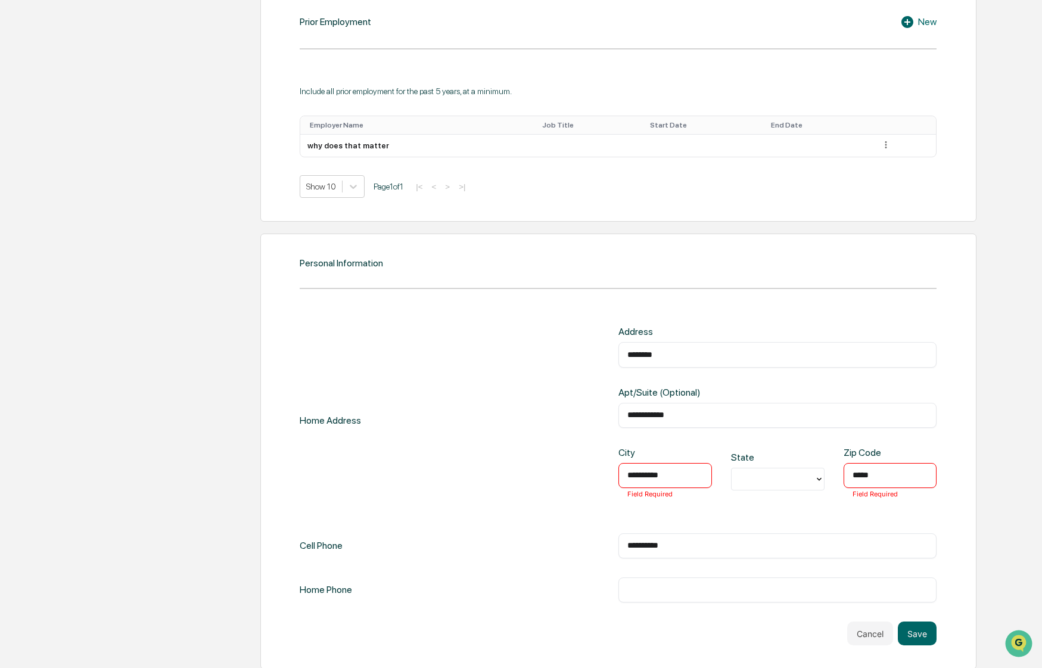
type input "**********"
click at [650, 480] on input "**********" at bounding box center [665, 475] width 76 height 12
click at [668, 472] on input "**********" at bounding box center [665, 475] width 76 height 12
click at [730, 431] on div "**********" at bounding box center [777, 420] width 319 height 188
click at [753, 473] on div at bounding box center [773, 479] width 71 height 14
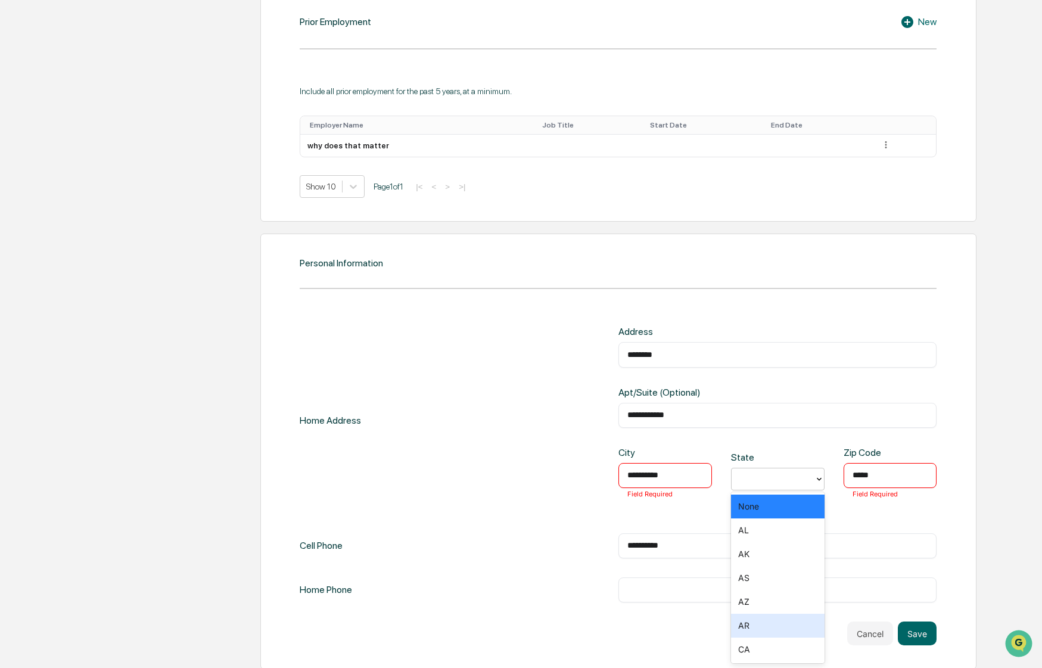
drag, startPoint x: 760, startPoint y: 565, endPoint x: 758, endPoint y: 624, distance: 59.0
click at [758, 624] on div "None AL AK AS AZ AR CA CO CT DE DC FM [GEOGRAPHIC_DATA] [GEOGRAPHIC_DATA] GU HI…" at bounding box center [778, 577] width 94 height 171
click at [758, 624] on div "AR" at bounding box center [778, 626] width 94 height 24
click at [932, 628] on button "Save" at bounding box center [917, 633] width 39 height 24
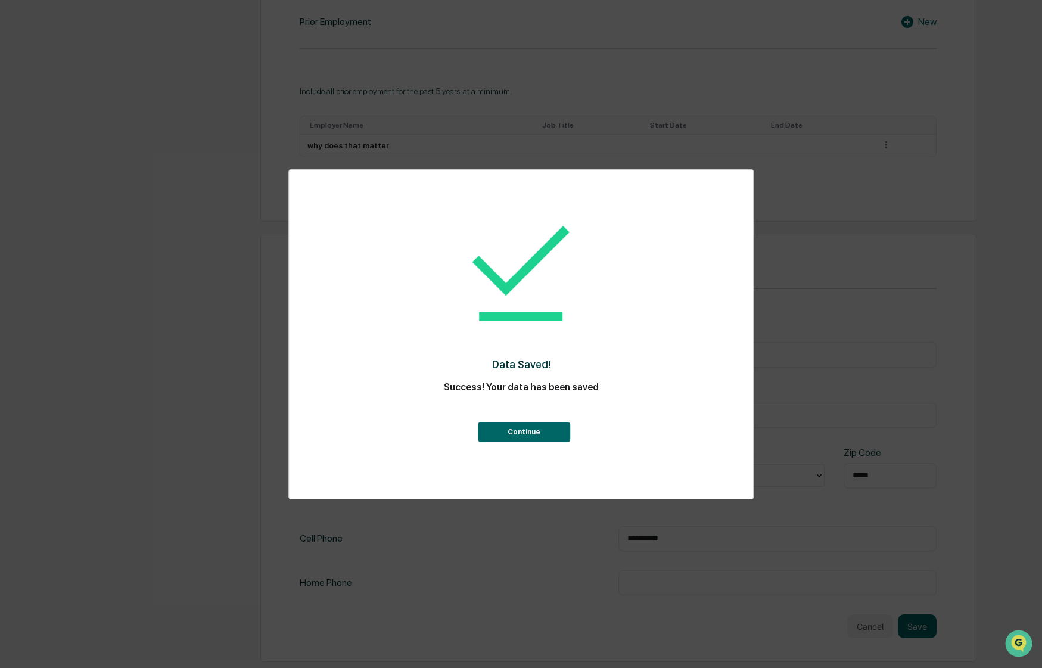
click at [537, 425] on button "Continue" at bounding box center [524, 432] width 92 height 20
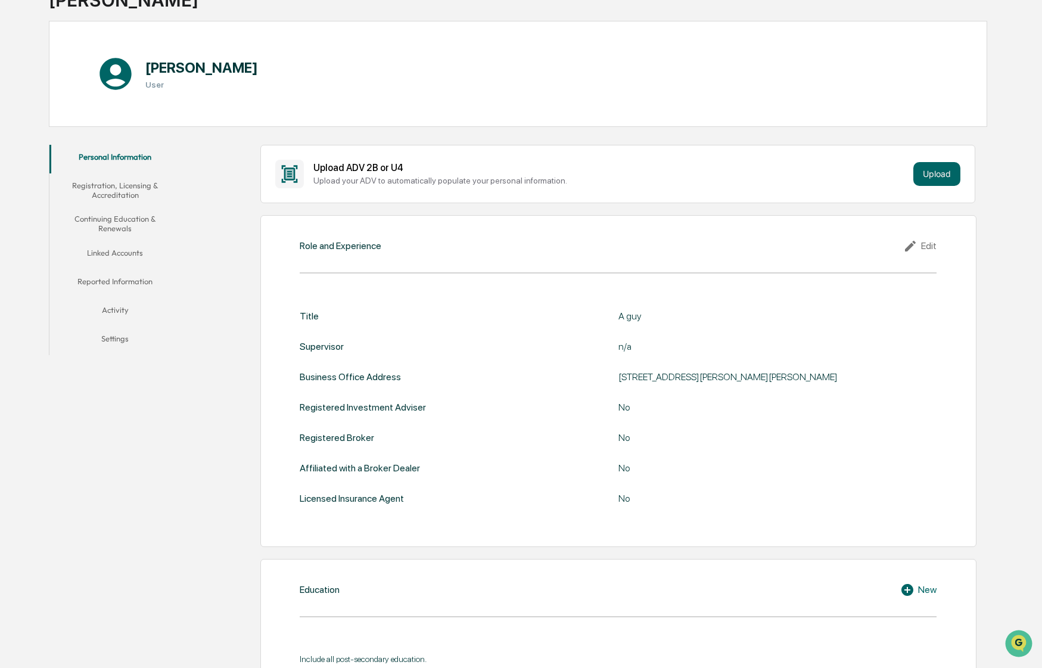
scroll to position [0, 0]
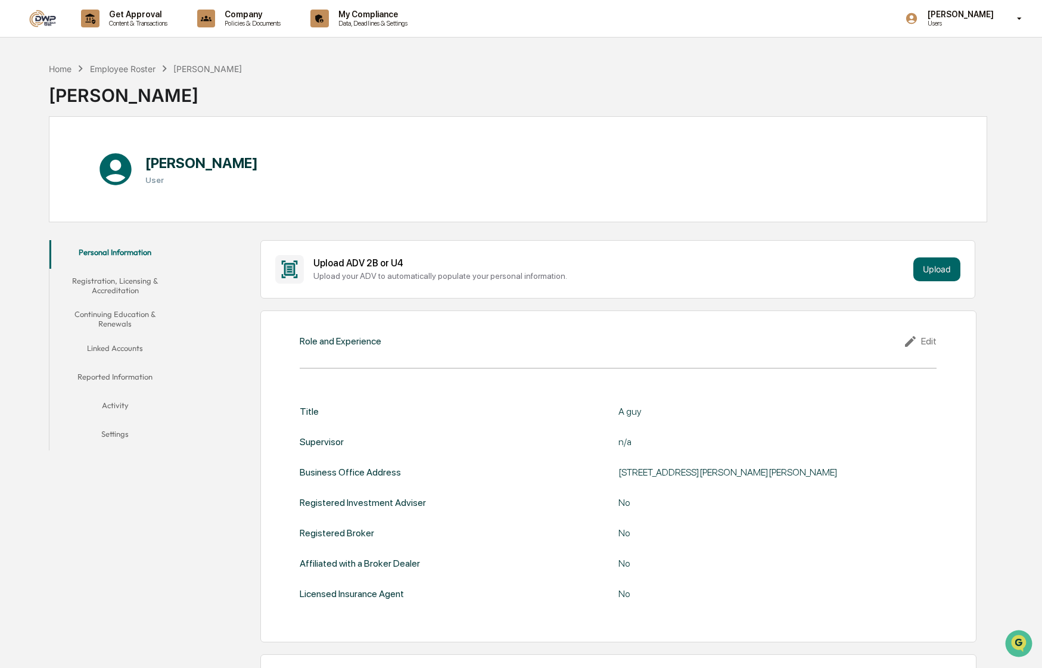
click at [135, 295] on button "Registration, Licensing & Accreditation" at bounding box center [114, 286] width 130 height 34
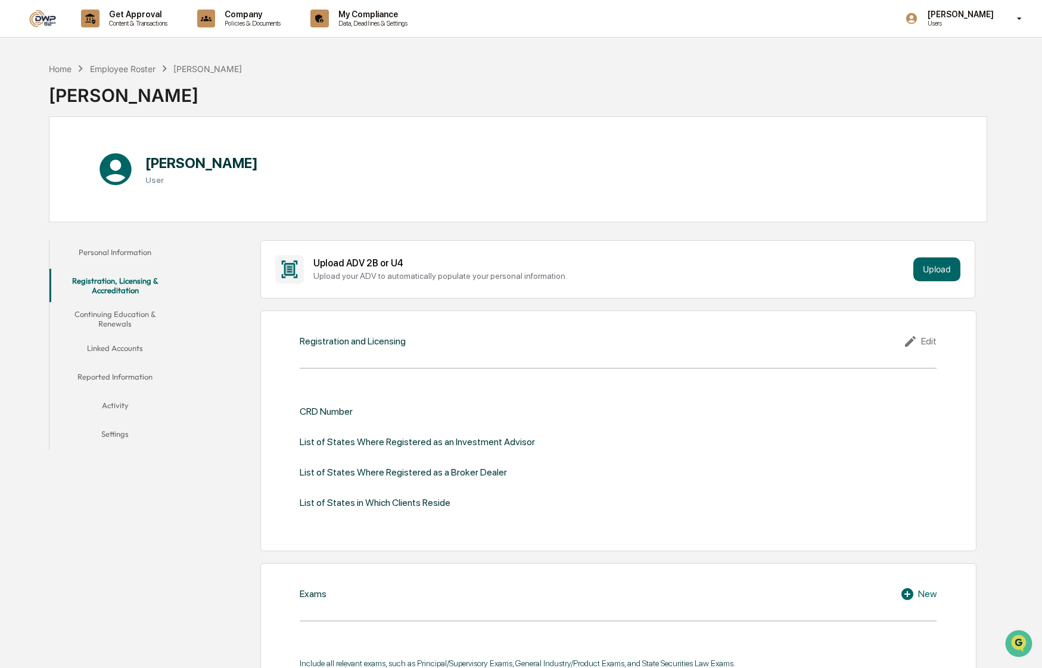
click at [928, 346] on div "Edit" at bounding box center [919, 341] width 33 height 14
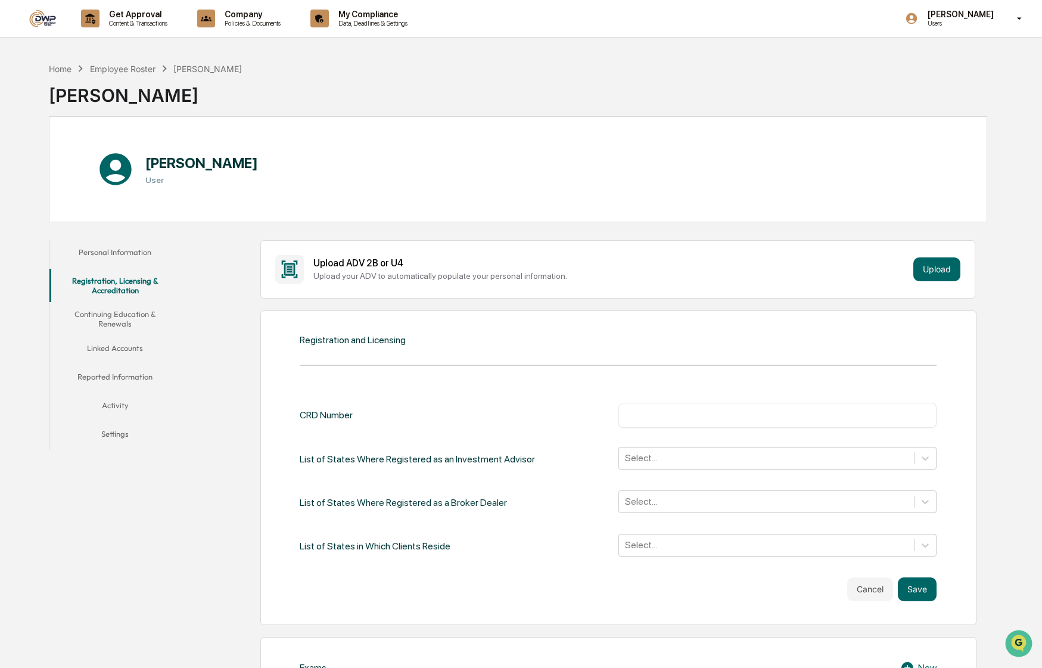
click at [686, 416] on input "text" at bounding box center [777, 415] width 301 height 12
click at [677, 461] on div at bounding box center [767, 458] width 284 height 14
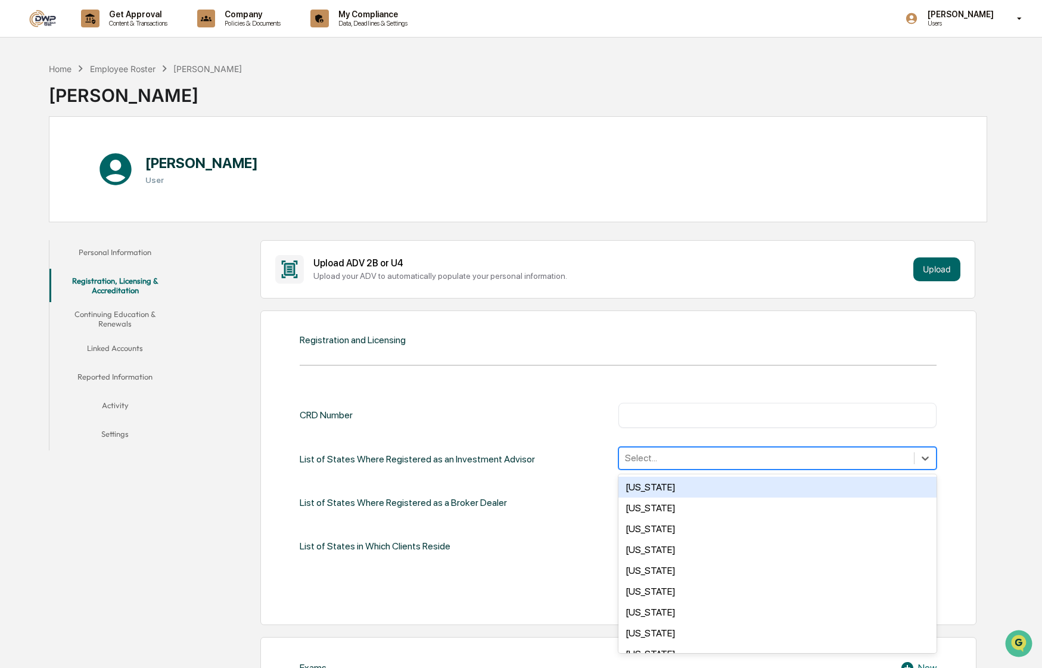
click at [679, 418] on input "text" at bounding box center [777, 415] width 301 height 12
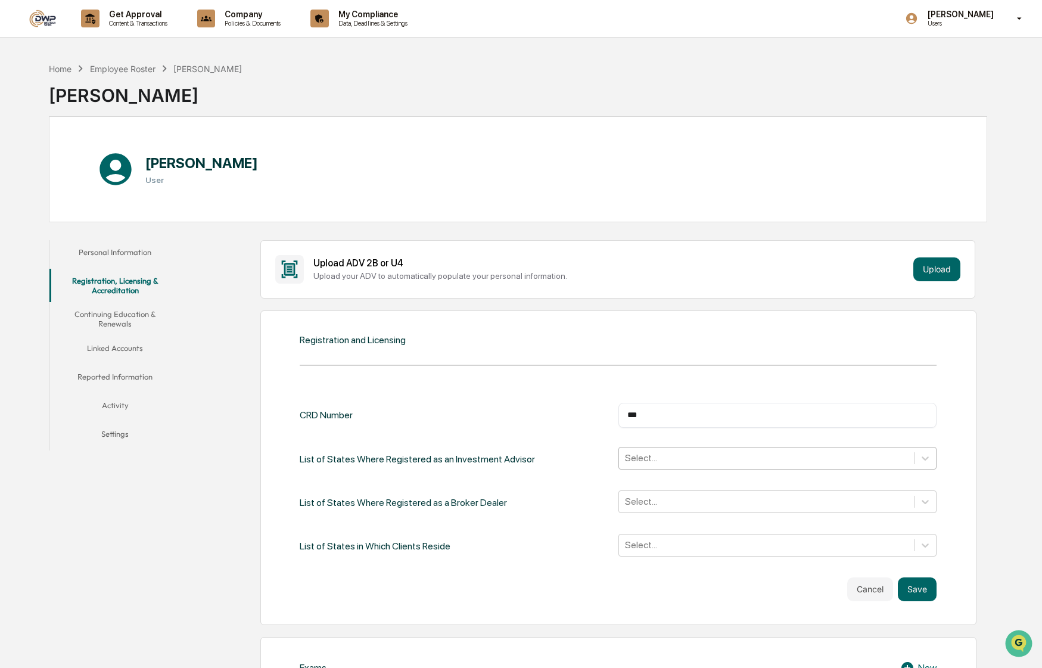
type input "***"
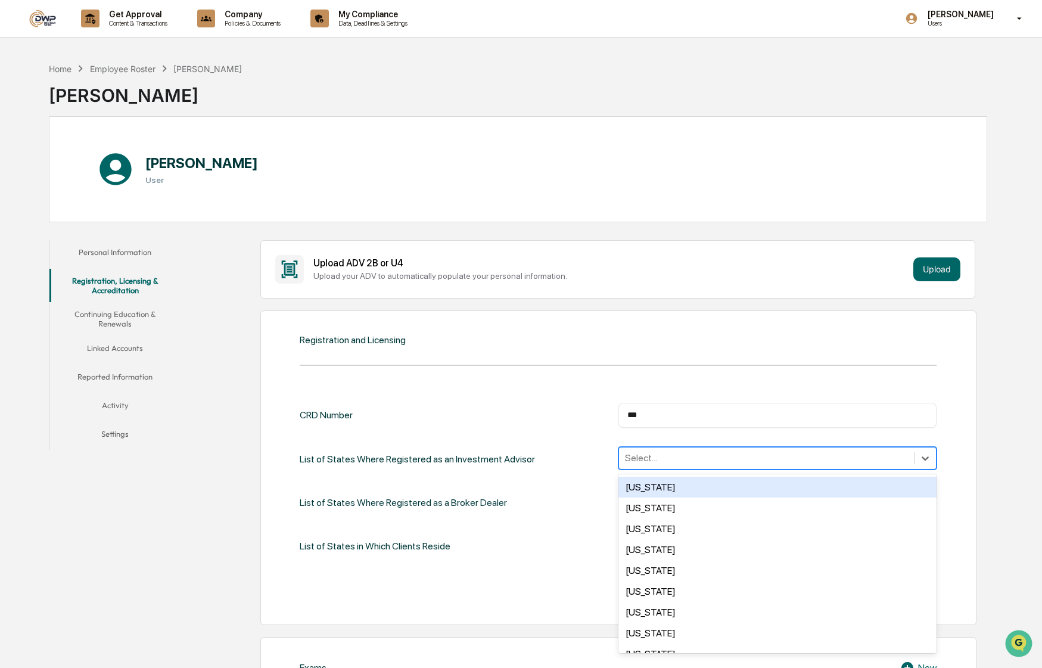
click at [685, 467] on div "Select..." at bounding box center [767, 458] width 296 height 18
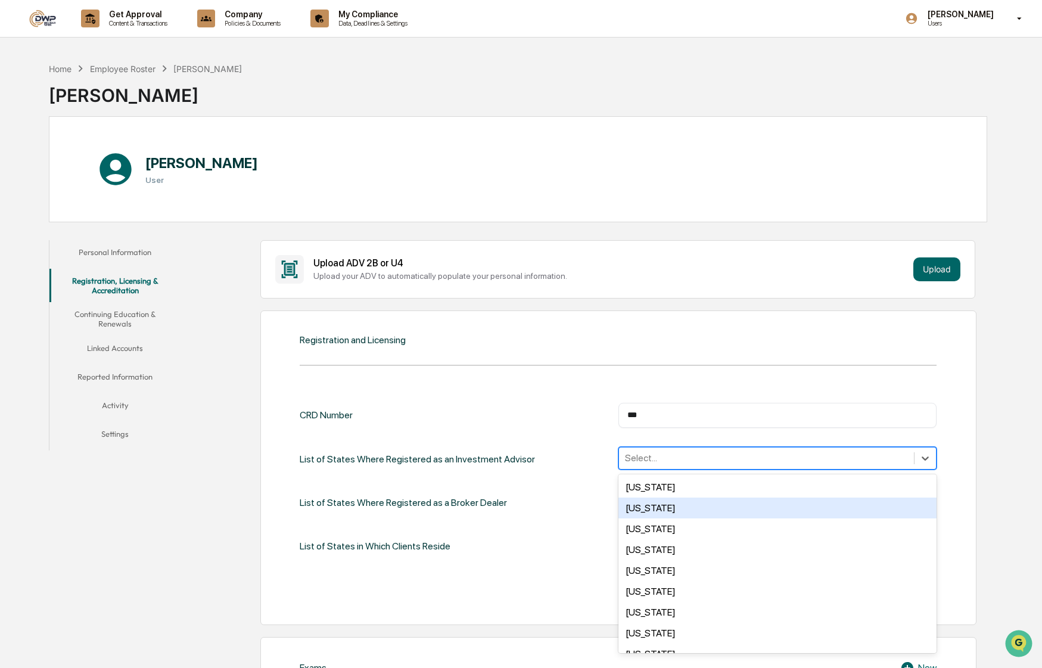
click at [529, 411] on div "CRD Number *** ​" at bounding box center [618, 415] width 637 height 25
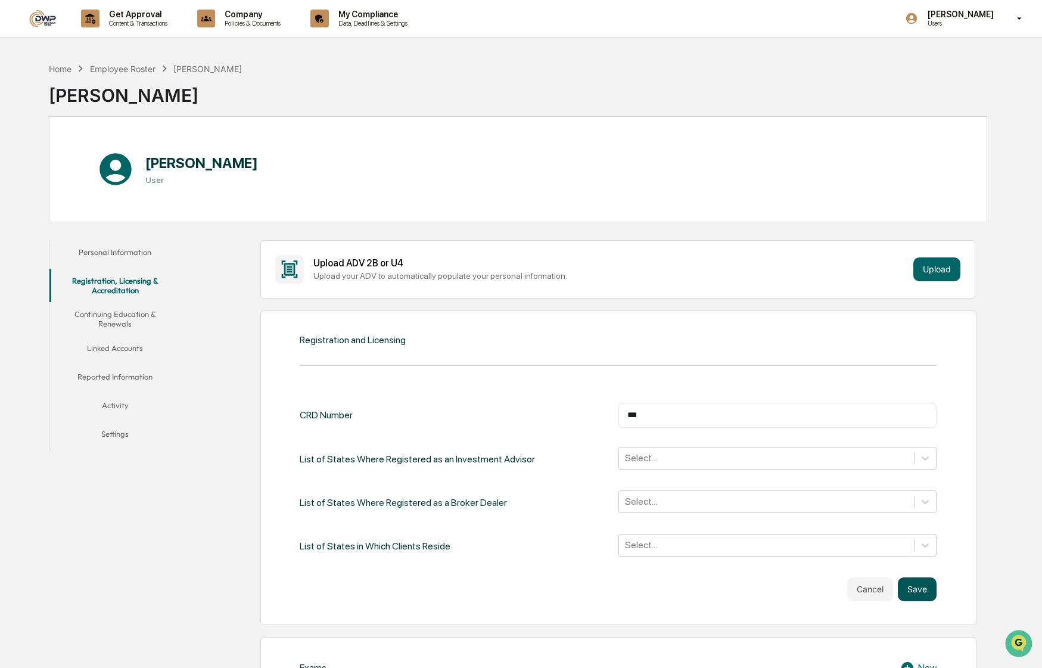
click at [905, 587] on button "Save" at bounding box center [917, 589] width 39 height 24
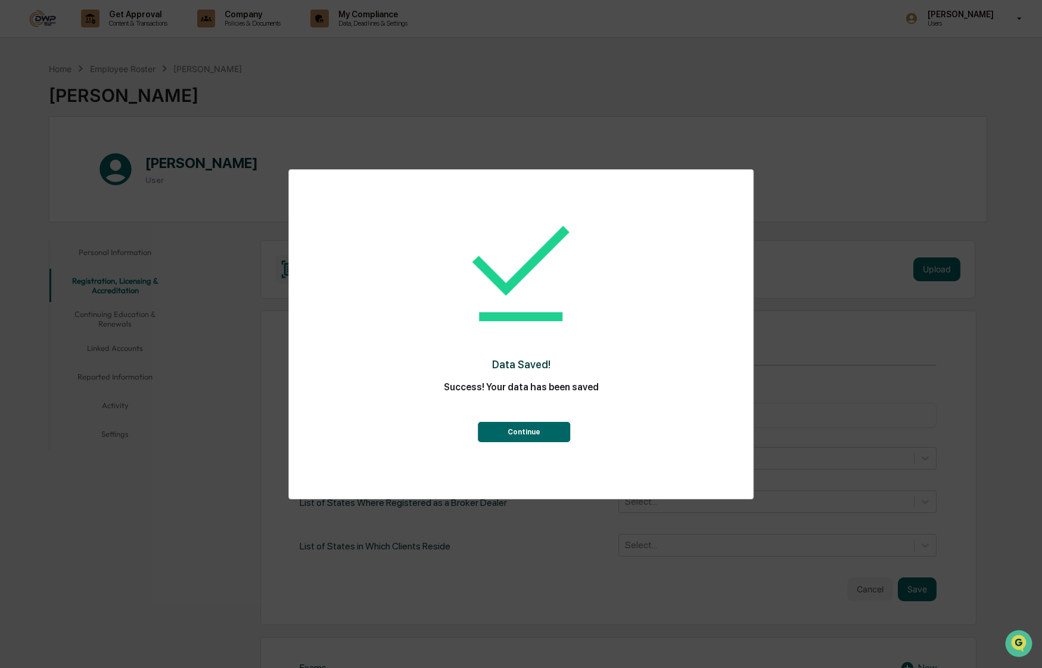
click at [522, 432] on button "Continue" at bounding box center [524, 432] width 92 height 20
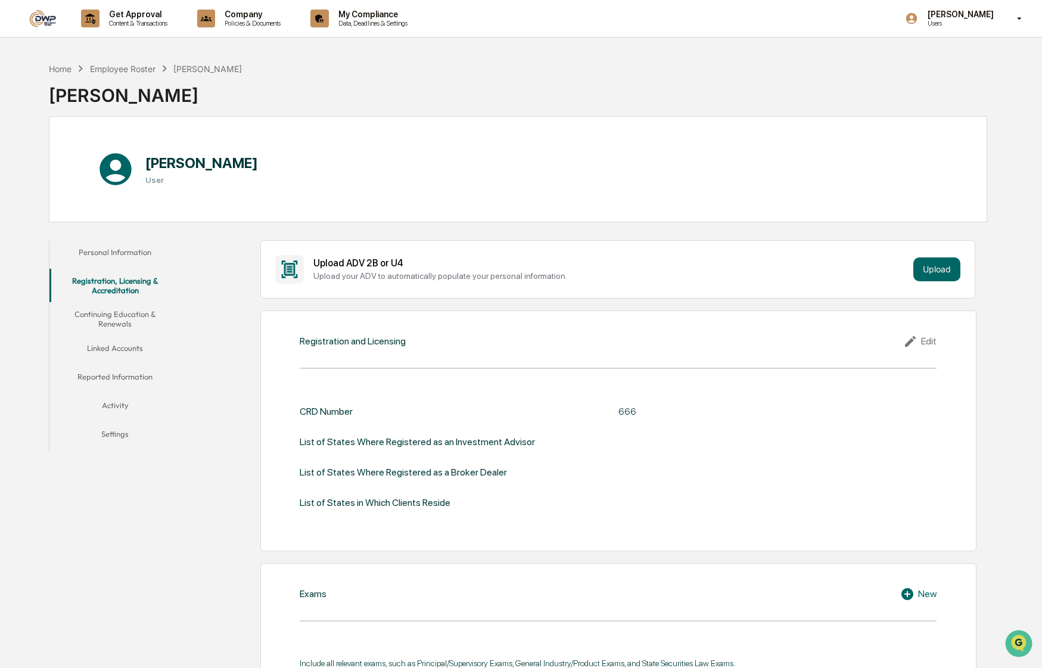
click at [119, 321] on button "Continuing Education & Renewals" at bounding box center [114, 319] width 130 height 34
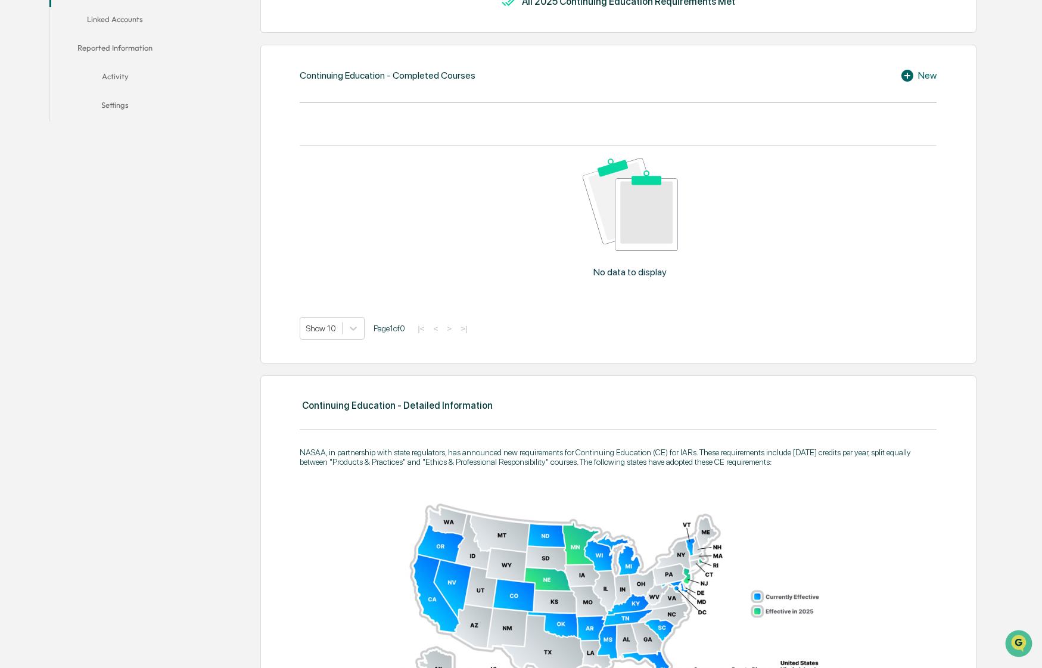
scroll to position [60, 0]
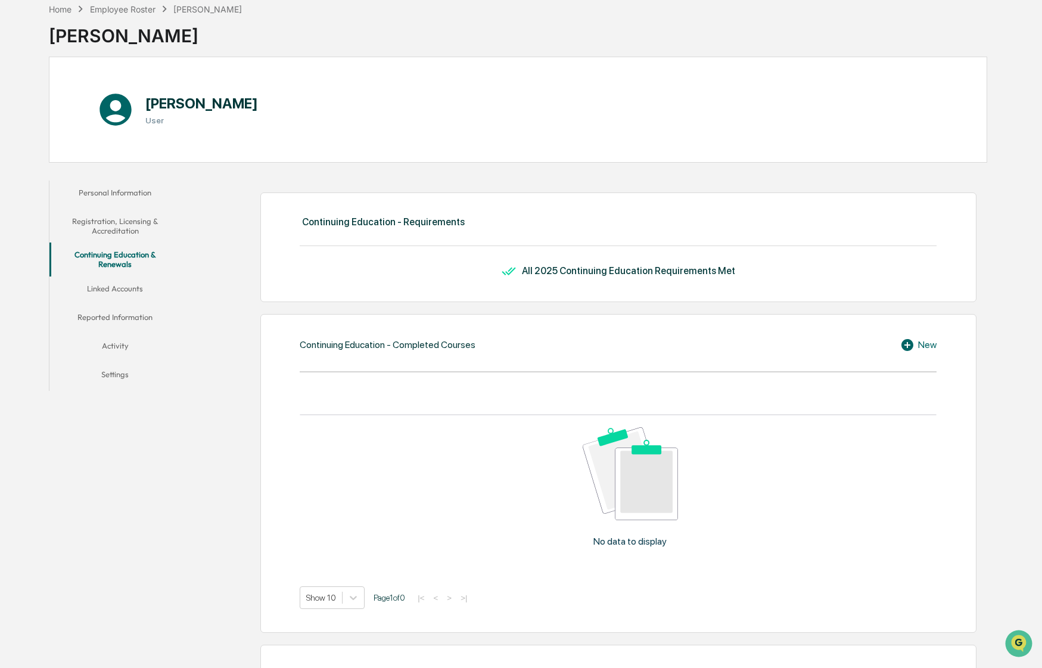
click at [111, 353] on button "Activity" at bounding box center [114, 348] width 130 height 29
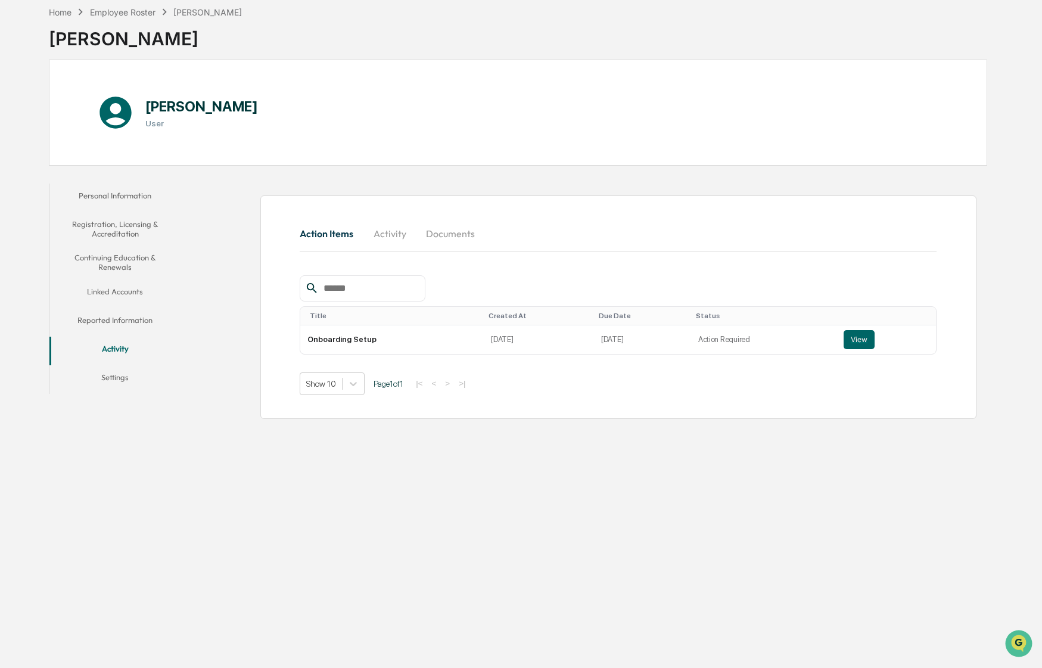
click at [122, 386] on button "Settings" at bounding box center [114, 379] width 130 height 29
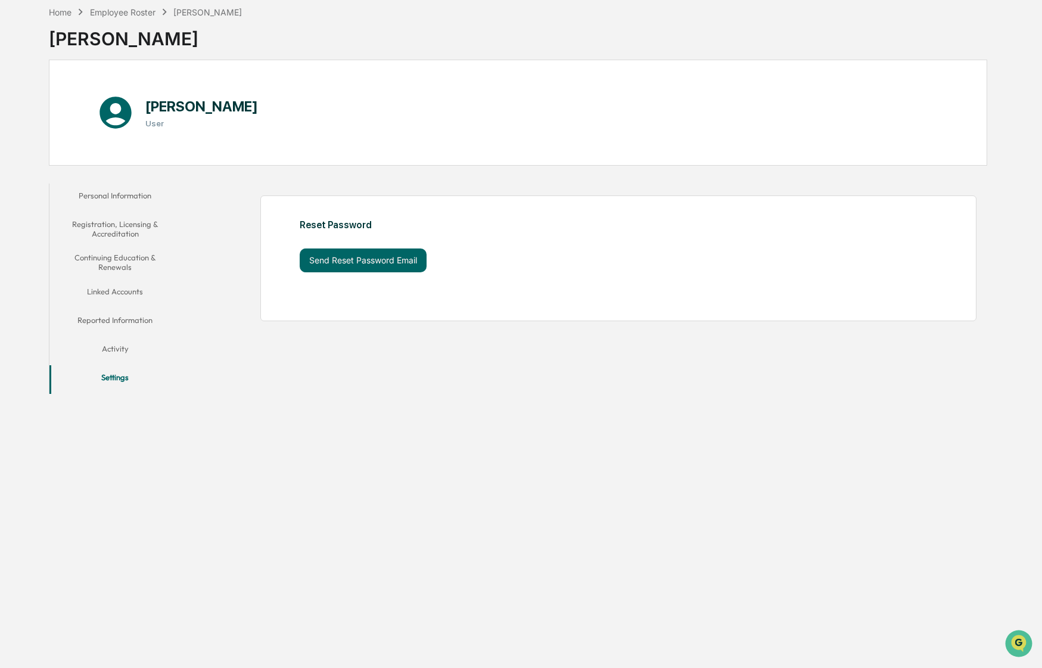
click at [125, 318] on button "Reported Information" at bounding box center [114, 322] width 130 height 29
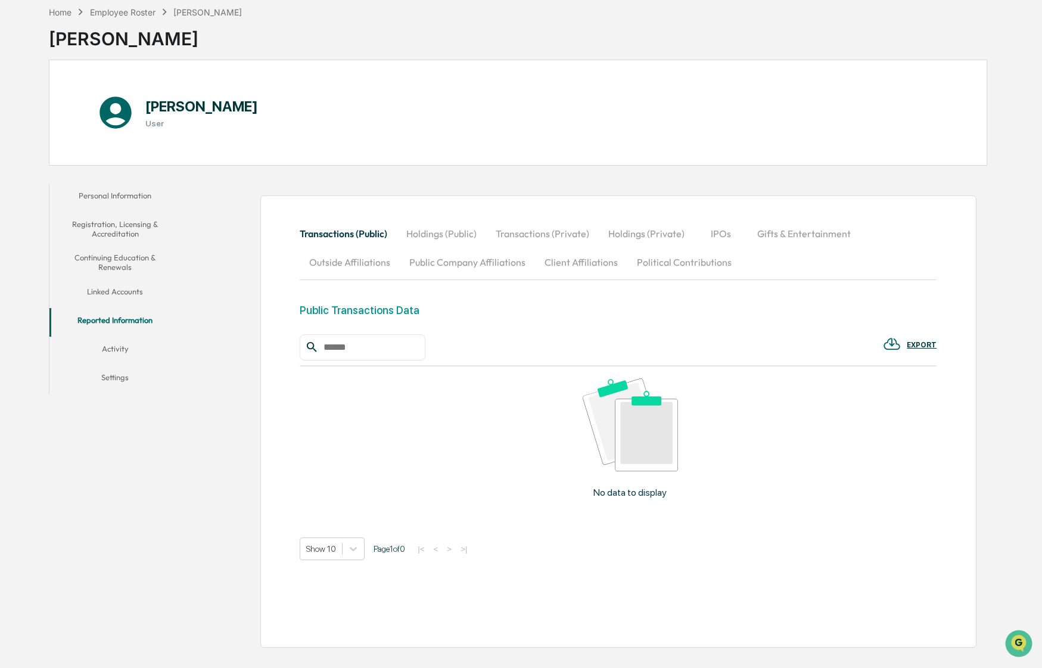
click at [140, 294] on button "Linked Accounts" at bounding box center [114, 293] width 130 height 29
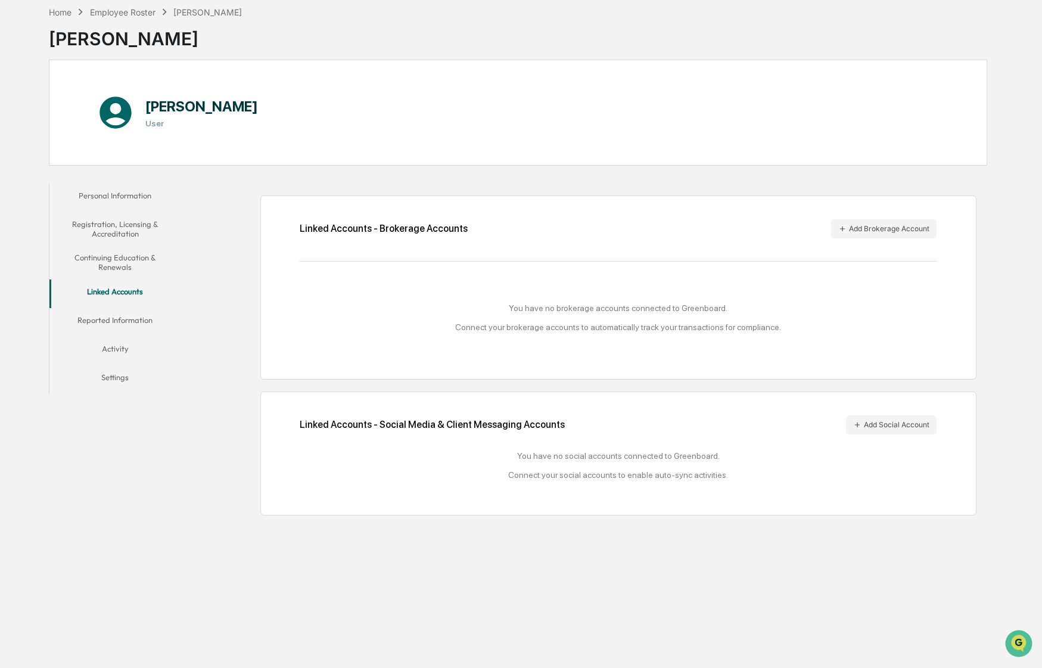
click at [142, 262] on button "Continuing Education & Renewals" at bounding box center [114, 262] width 130 height 34
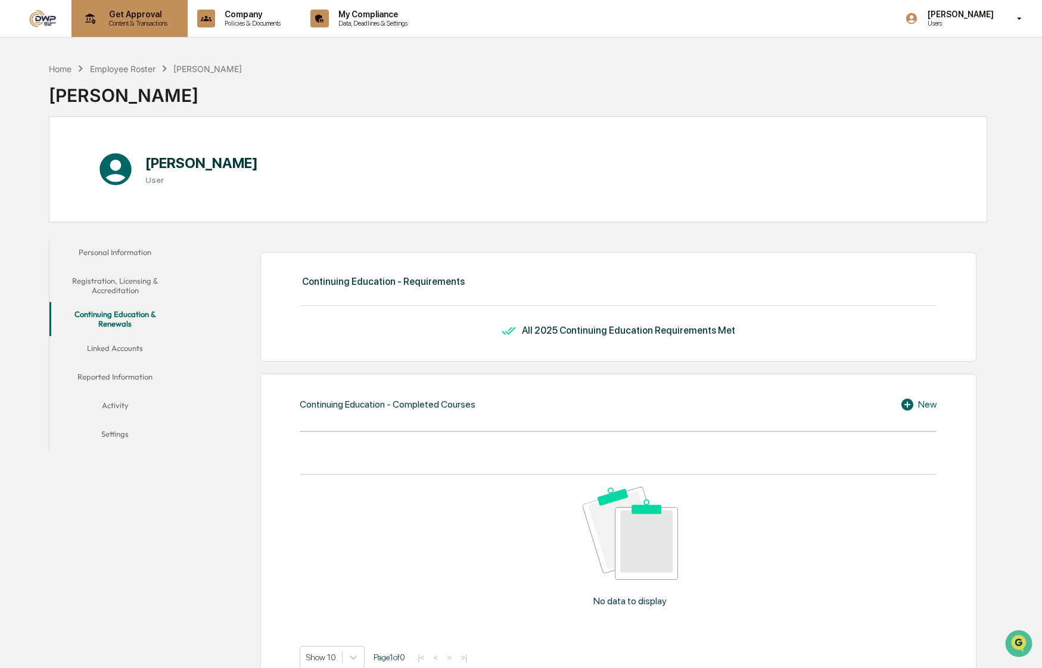
click at [145, 28] on div "Get Approval Content & Transactions" at bounding box center [128, 18] width 104 height 37
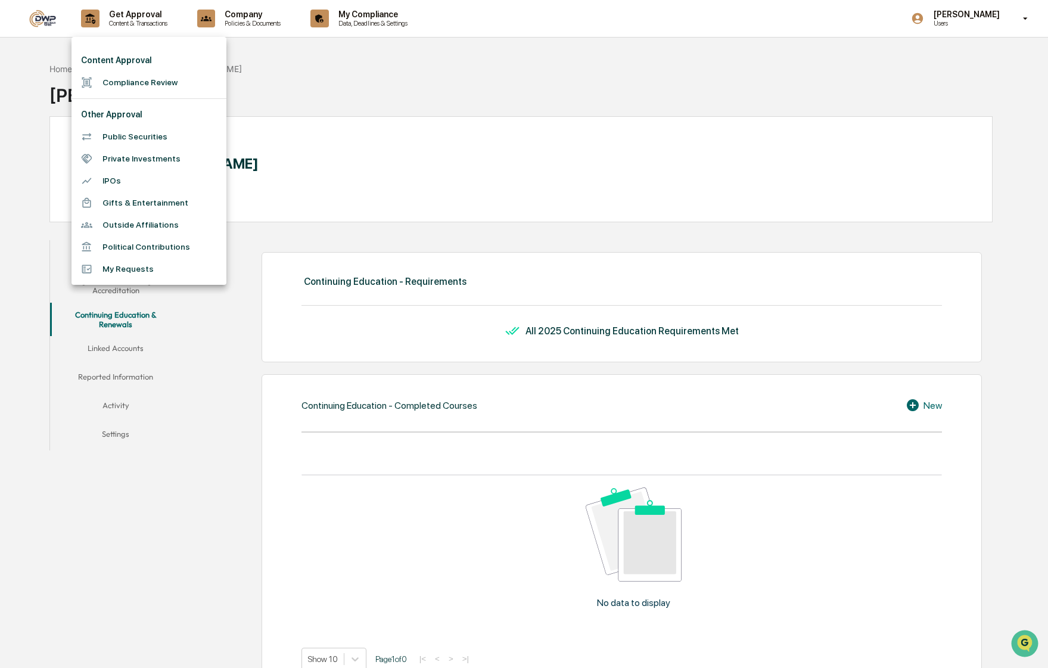
click at [158, 144] on li "Public Securities" at bounding box center [148, 137] width 155 height 22
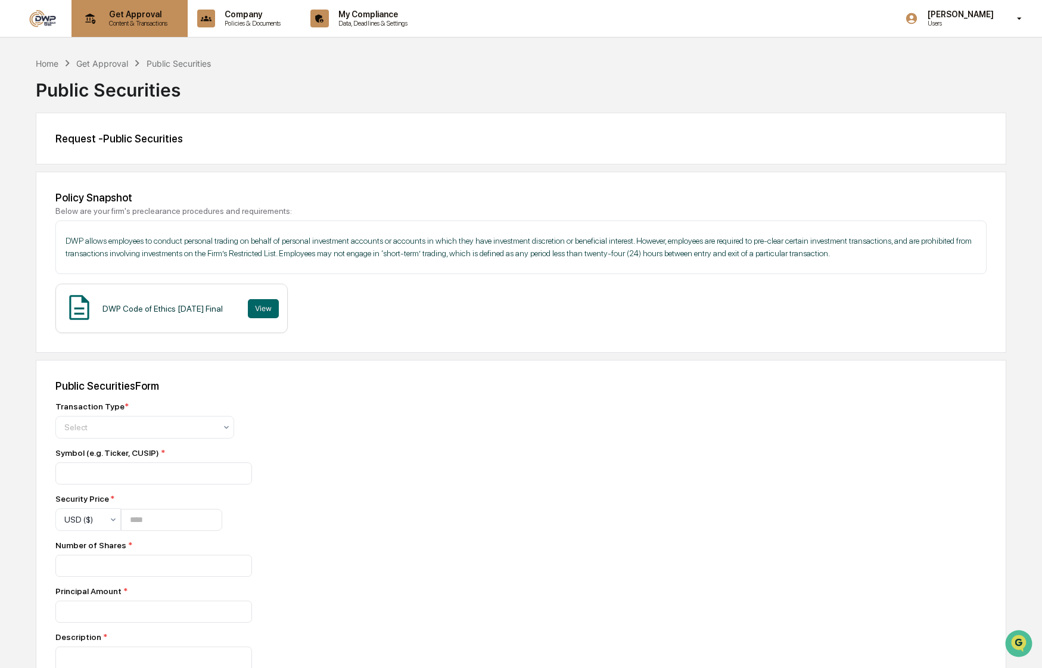
click at [136, 30] on div "Get Approval Content & Transactions" at bounding box center [128, 18] width 104 height 37
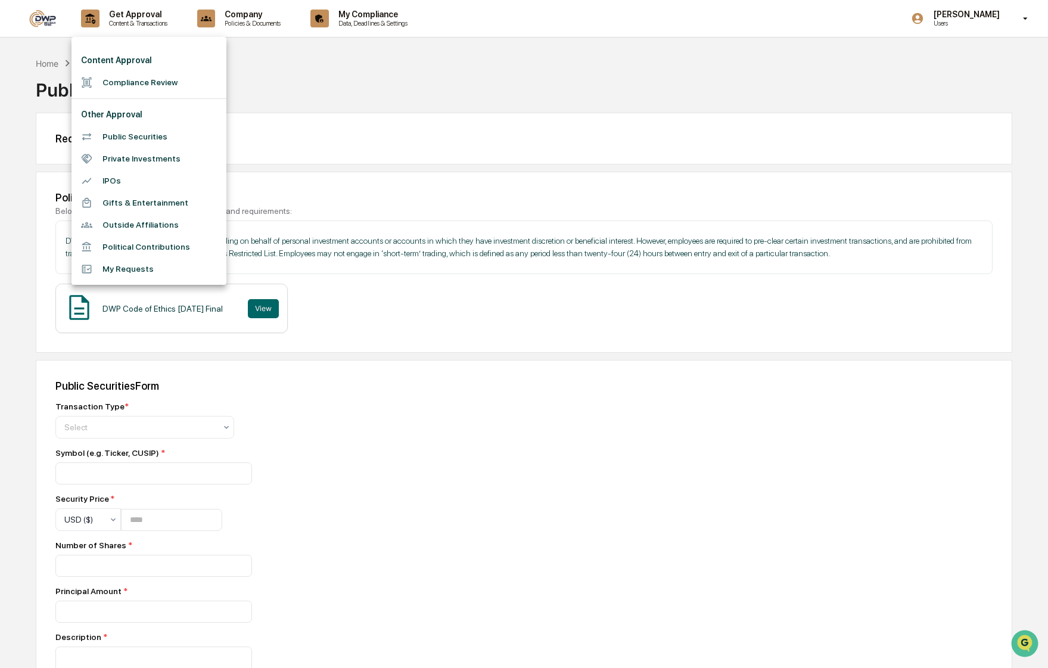
click at [113, 82] on li "Compliance Review" at bounding box center [148, 82] width 155 height 22
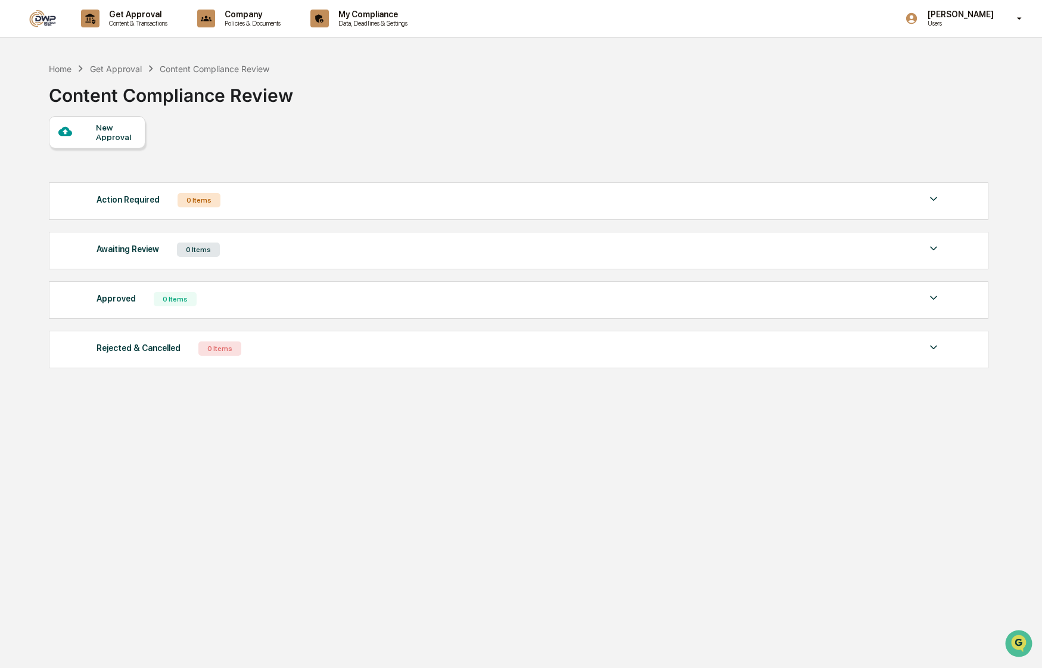
click at [273, 201] on div "Action Required 0 Items" at bounding box center [519, 200] width 844 height 17
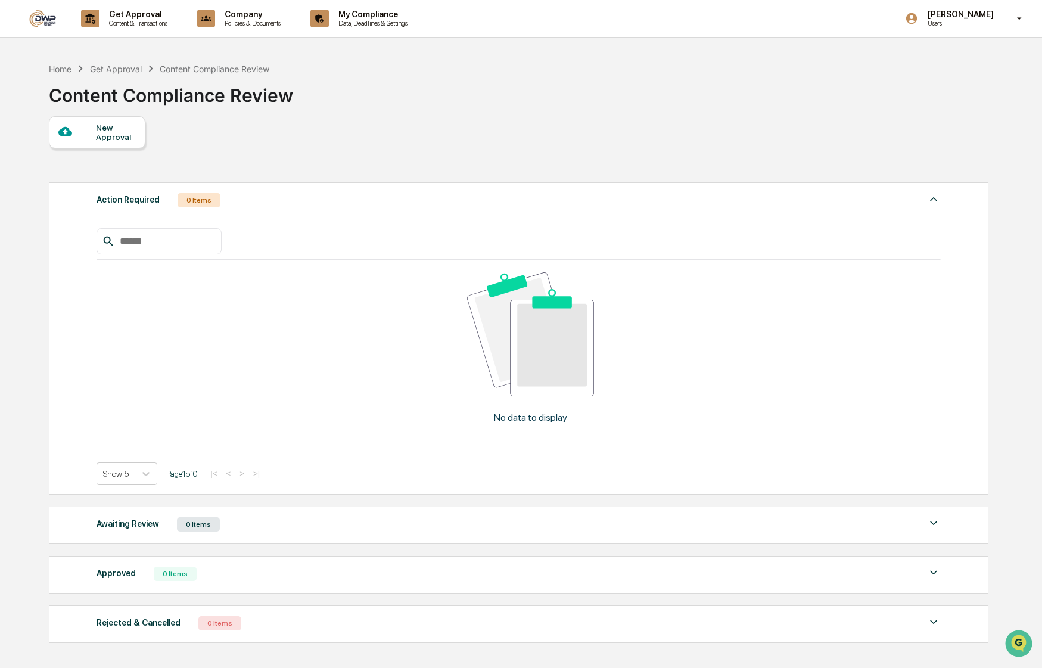
click at [273, 201] on div "Action Required 0 Items" at bounding box center [519, 200] width 844 height 17
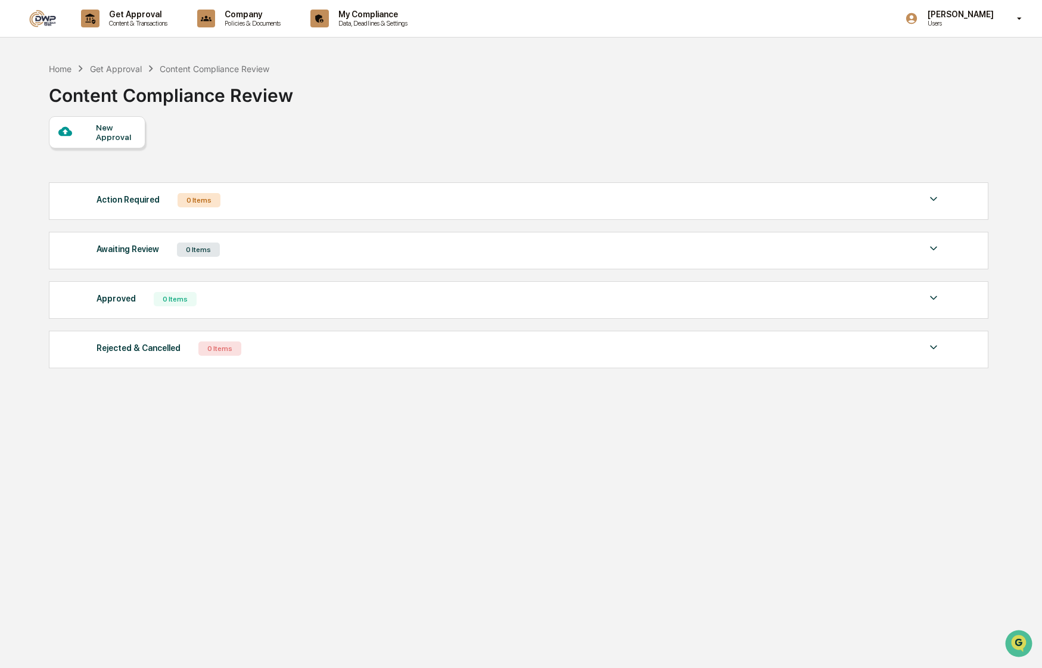
click at [284, 259] on div "Awaiting Review 0 Items No data to display Show 5 Page 1 of 0 |< < > >|" at bounding box center [518, 251] width 939 height 38
click at [63, 72] on div "Home" at bounding box center [60, 69] width 23 height 10
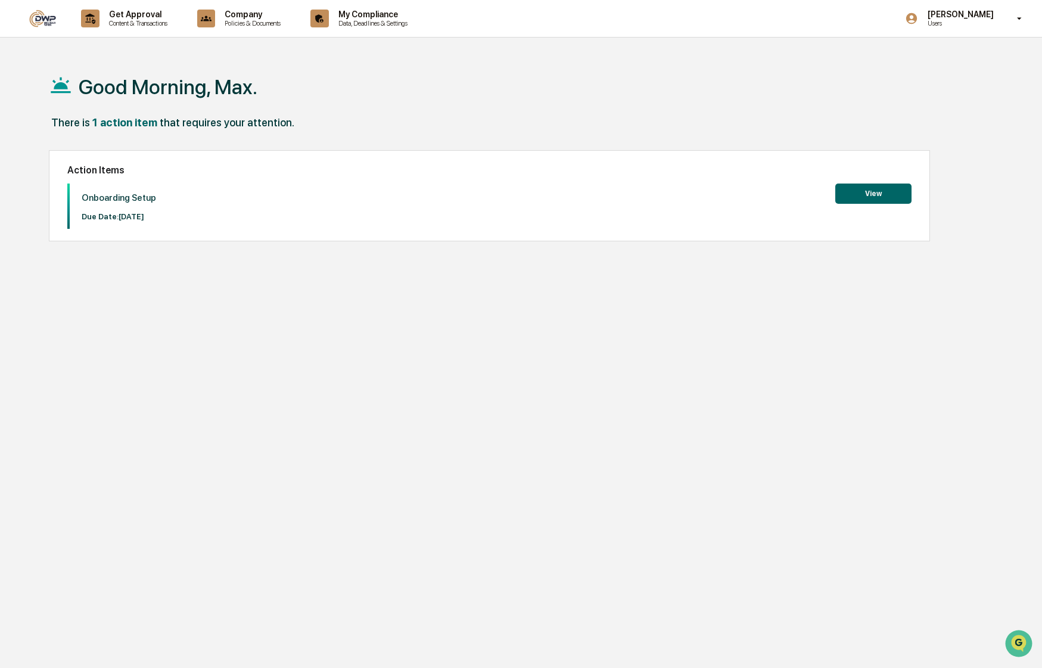
click at [33, 7] on link at bounding box center [50, 18] width 43 height 37
